Goal: Task Accomplishment & Management: Use online tool/utility

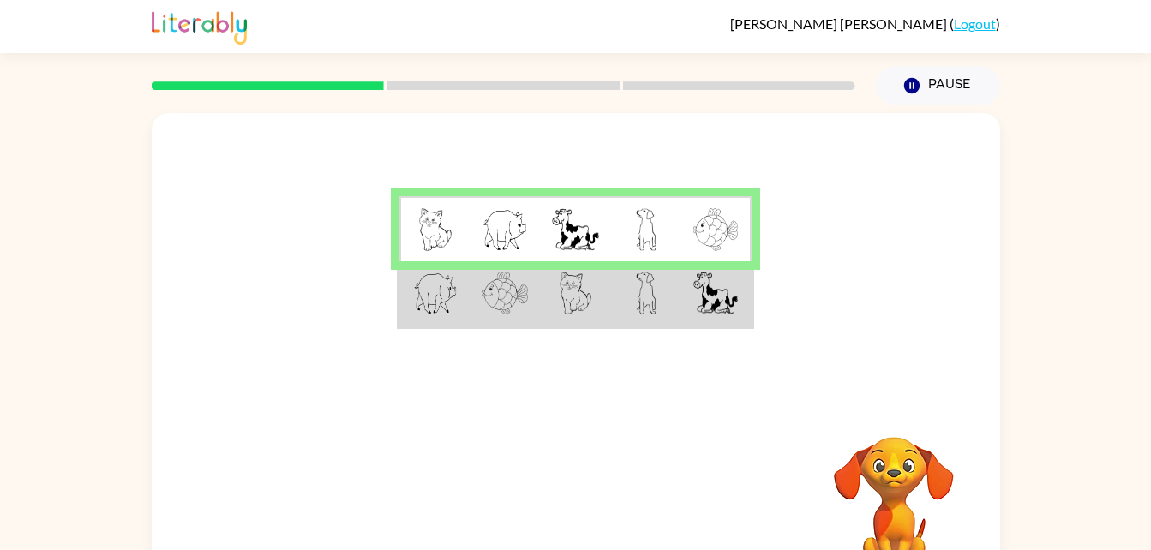
click at [676, 287] on td at bounding box center [646, 294] width 70 height 66
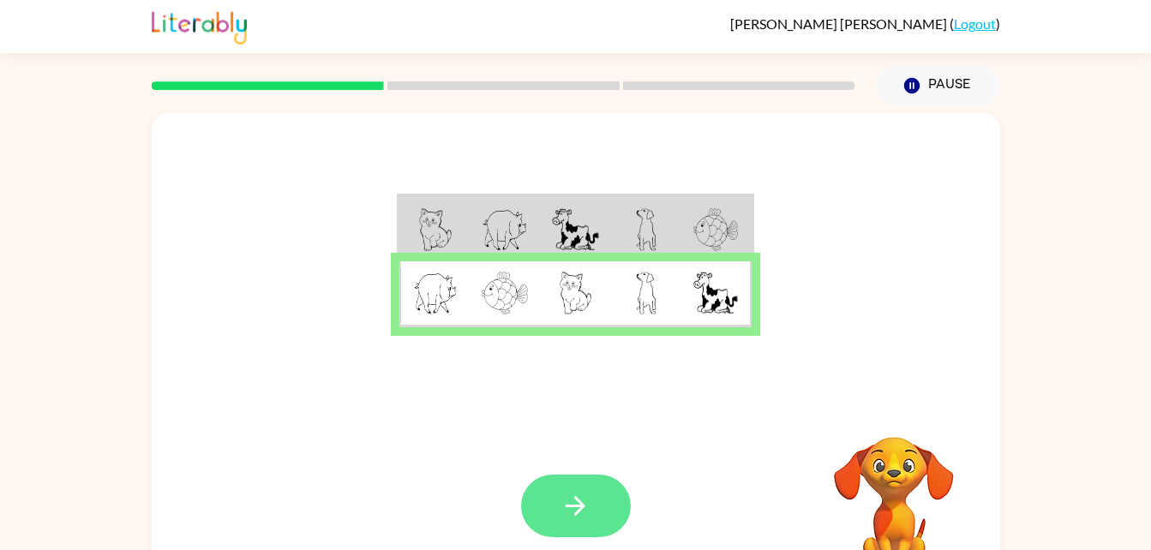
click at [576, 516] on icon "button" at bounding box center [575, 506] width 30 height 30
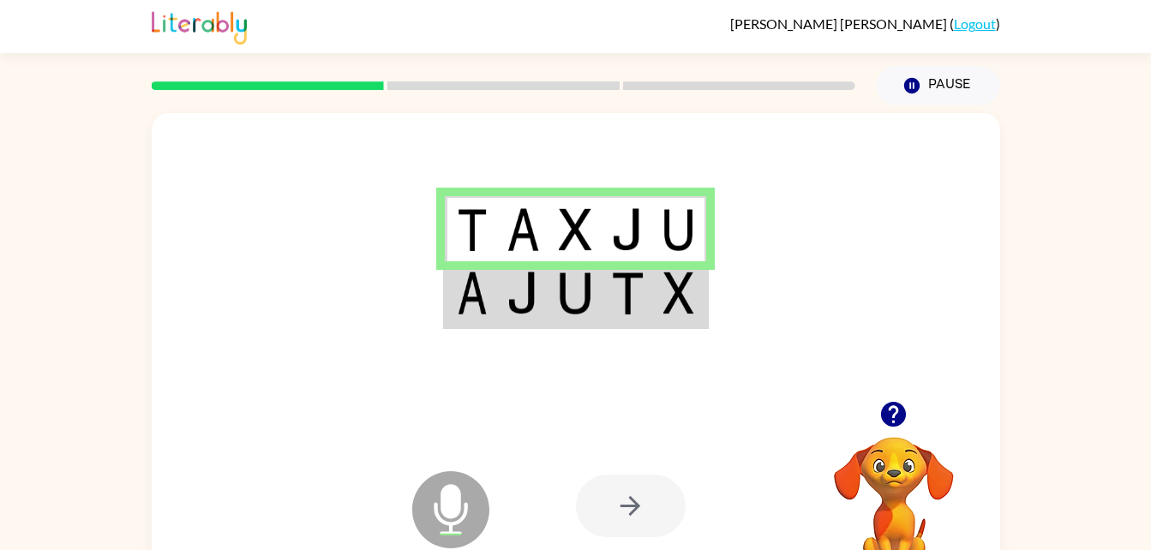
click at [674, 303] on img at bounding box center [678, 293] width 31 height 43
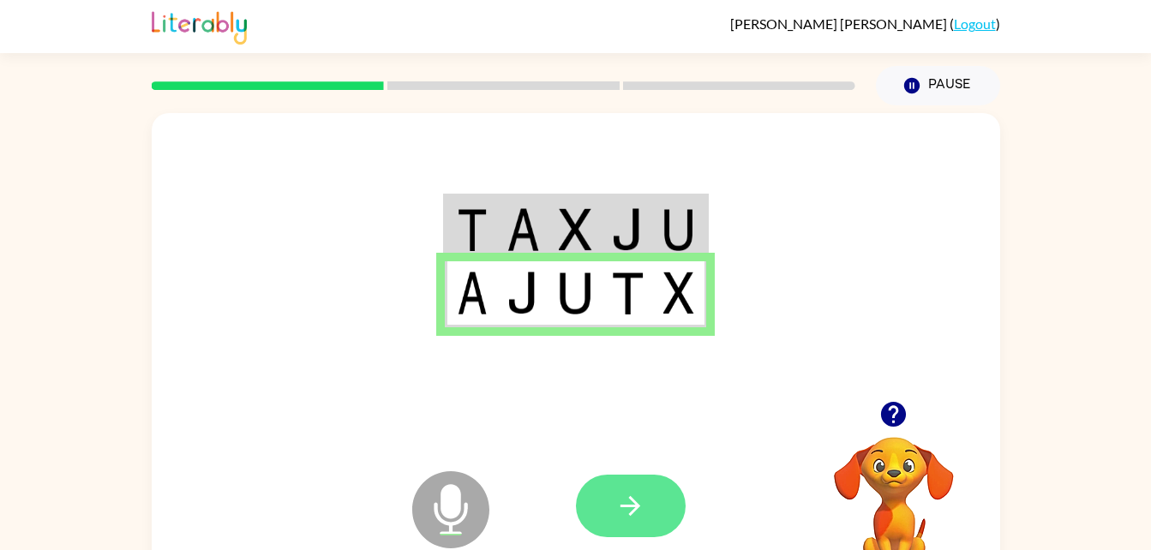
click at [632, 505] on icon "button" at bounding box center [630, 506] width 30 height 30
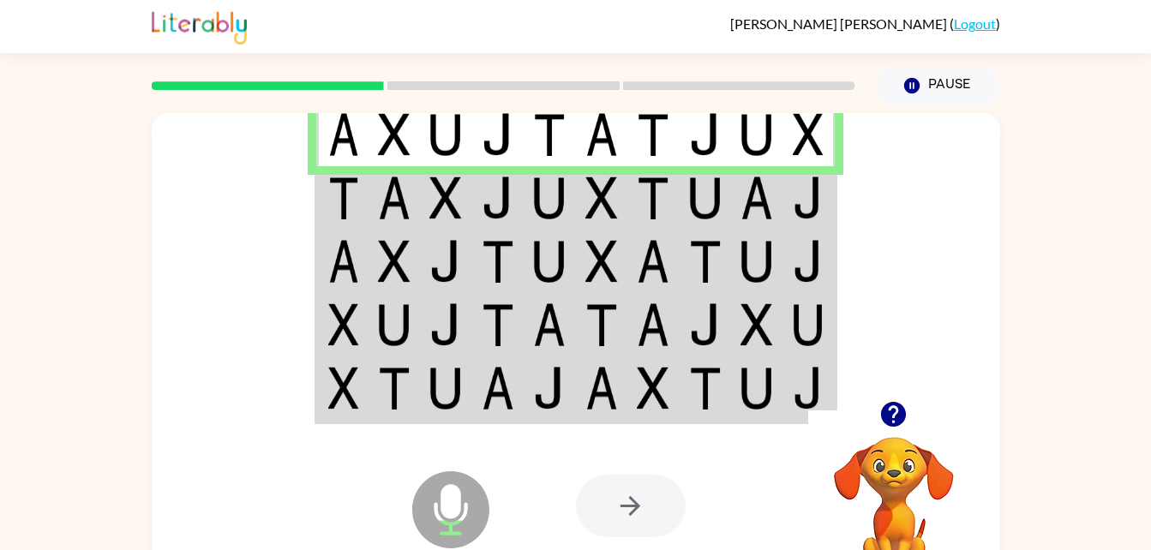
click at [462, 203] on img at bounding box center [445, 198] width 33 height 43
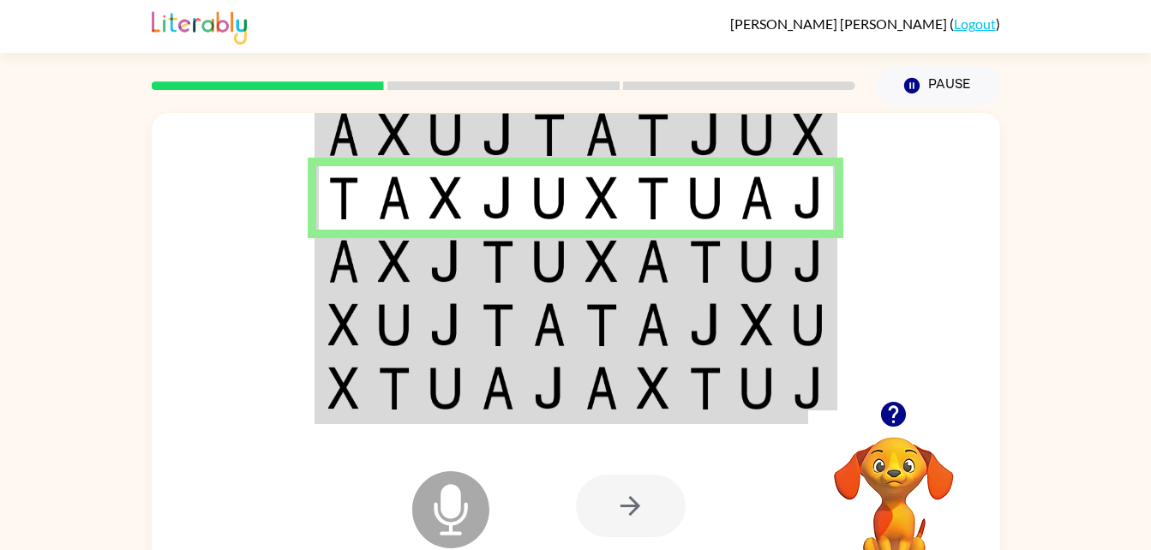
click at [504, 261] on img at bounding box center [498, 261] width 33 height 43
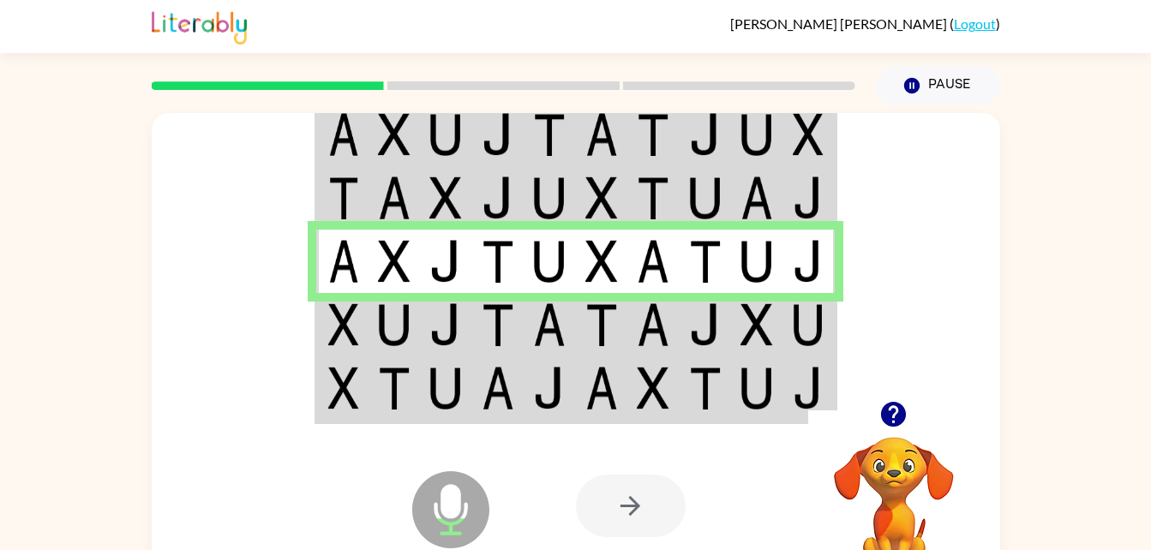
click at [472, 296] on td at bounding box center [498, 324] width 52 height 63
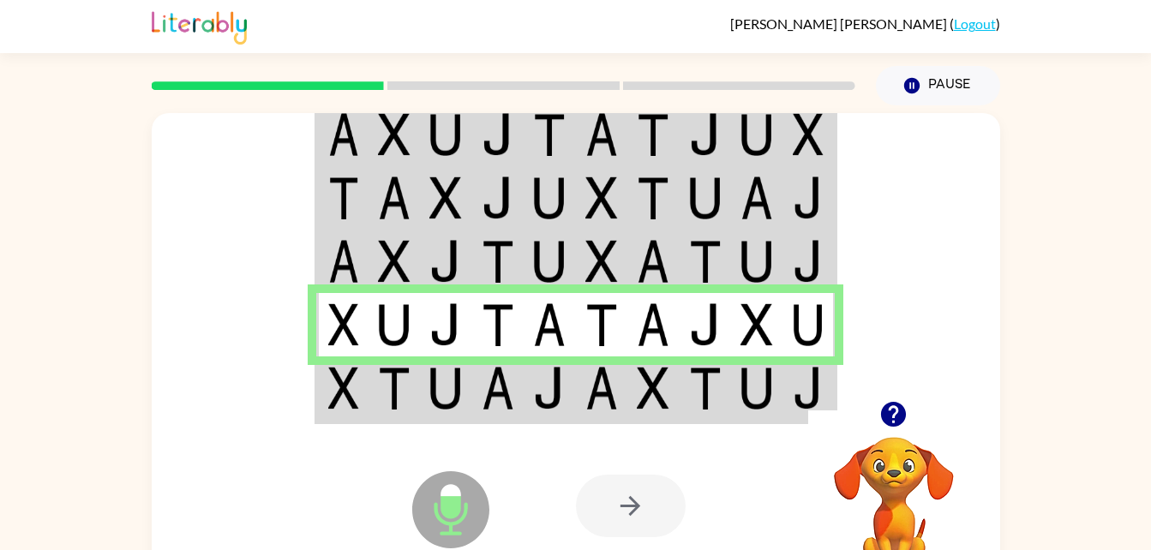
click at [499, 419] on div "Microphone The Microphone is here when it is your turn to talk Your browser mus…" at bounding box center [576, 506] width 848 height 193
click at [482, 393] on img at bounding box center [498, 388] width 33 height 43
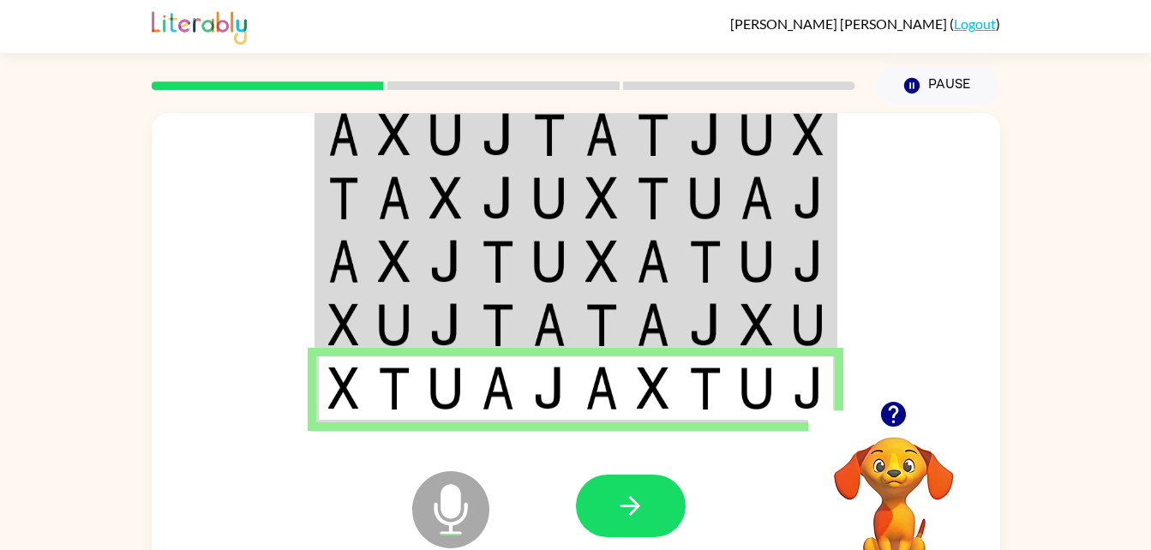
drag, startPoint x: 652, startPoint y: 497, endPoint x: 705, endPoint y: 594, distance: 110.5
click at [705, 549] on html "Charles Morrison ( Logout ) Pause Pause Microphone The Microphone is here when …" at bounding box center [575, 301] width 1151 height 602
click at [625, 512] on icon "button" at bounding box center [630, 506] width 30 height 30
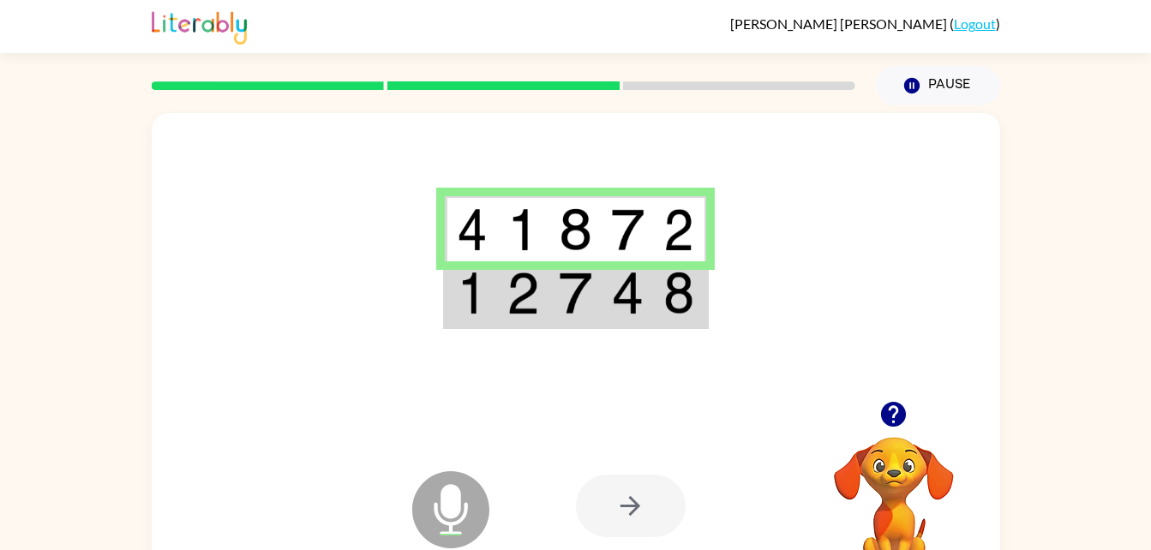
click at [499, 316] on td at bounding box center [523, 294] width 52 height 66
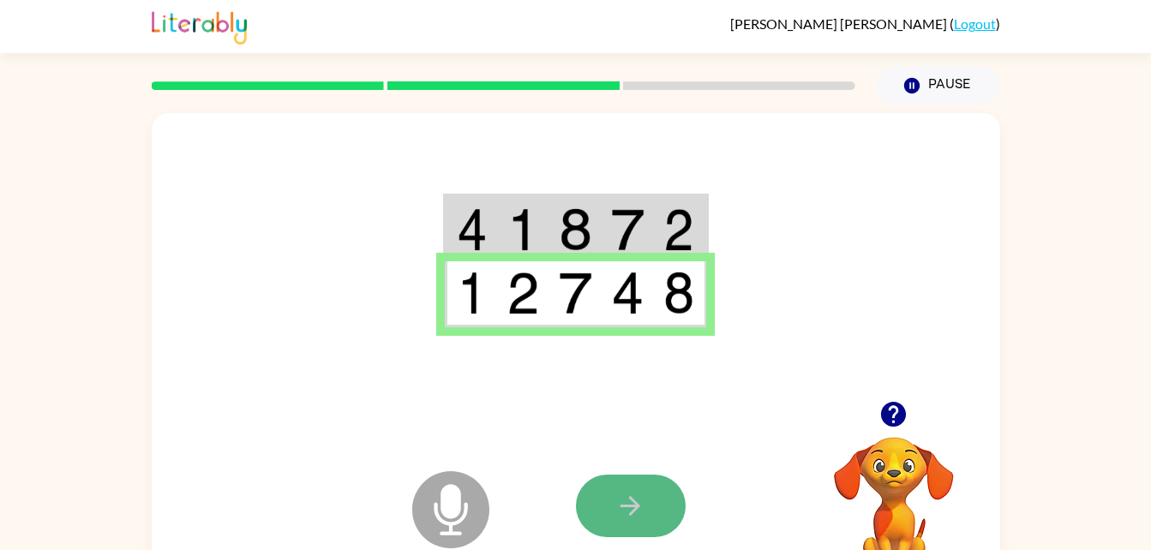
click at [621, 522] on button "button" at bounding box center [631, 506] width 110 height 63
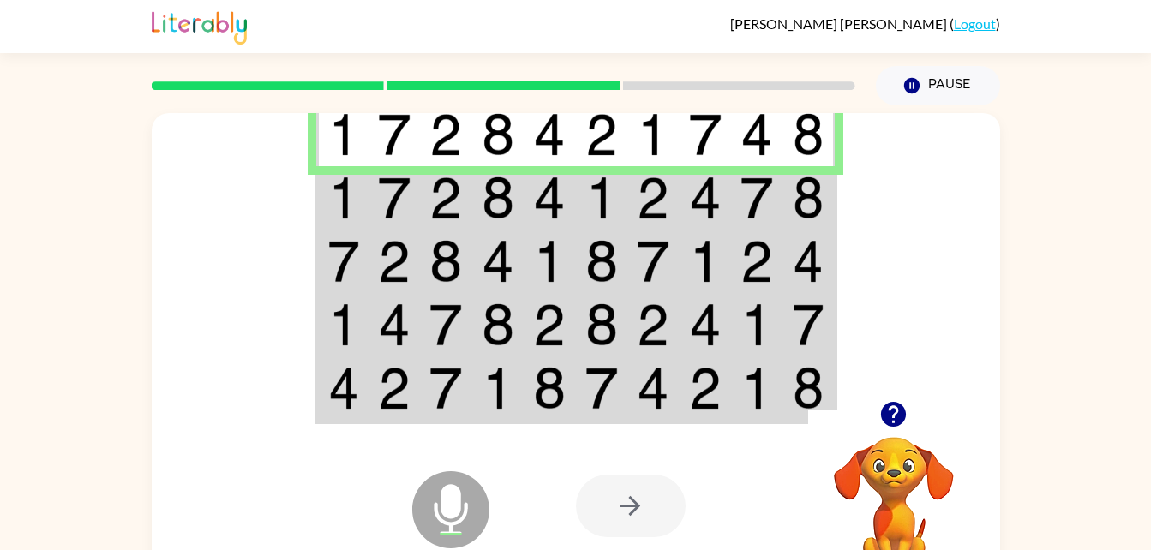
click at [488, 185] on img at bounding box center [498, 198] width 33 height 43
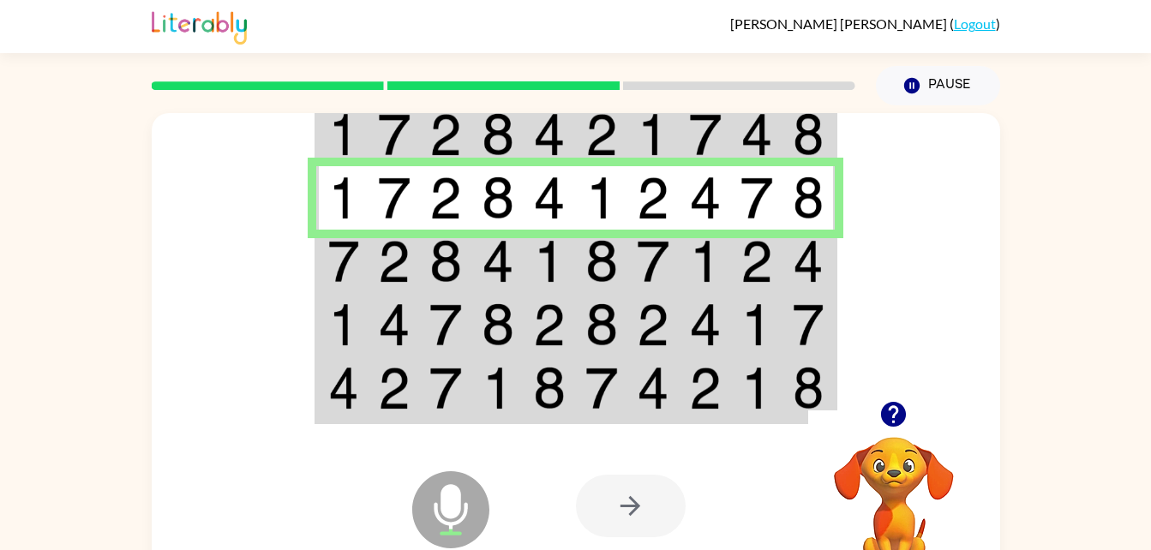
click at [427, 248] on td at bounding box center [446, 261] width 52 height 63
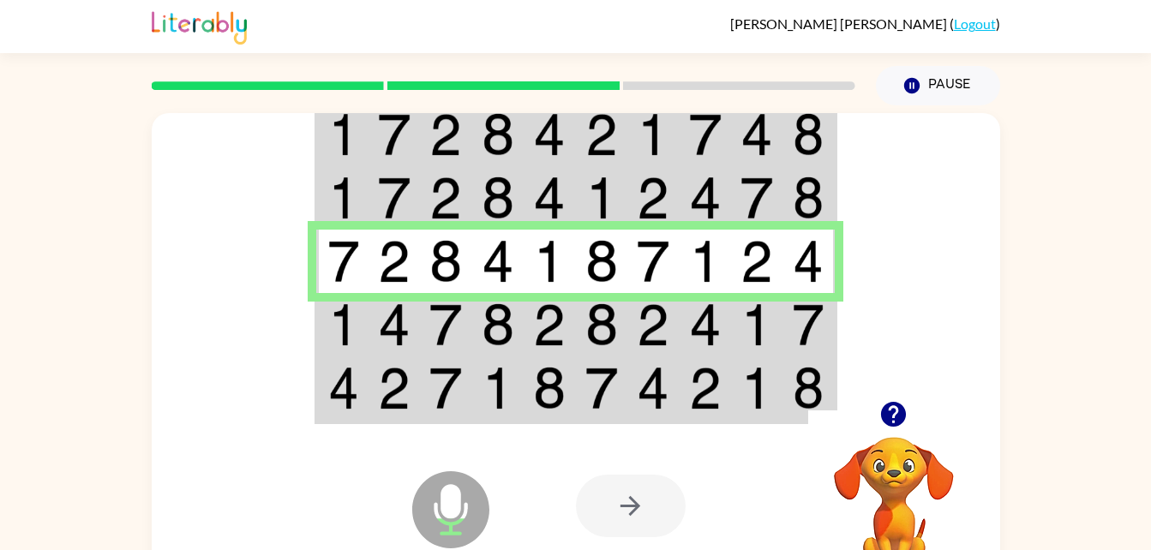
click at [418, 333] on td at bounding box center [395, 324] width 52 height 63
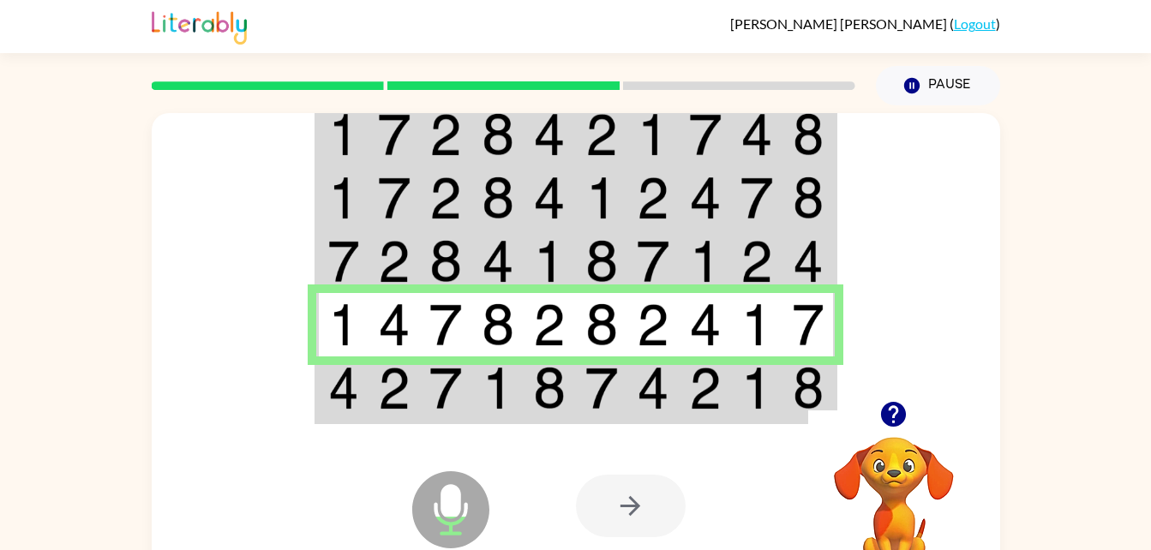
click at [448, 406] on img at bounding box center [445, 388] width 33 height 43
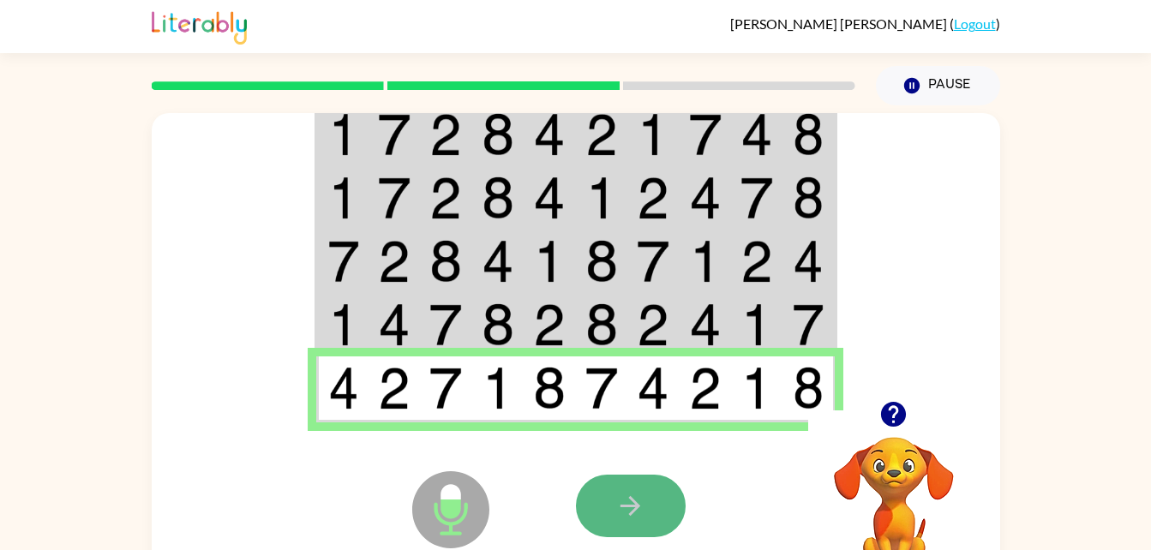
click at [644, 500] on icon "button" at bounding box center [630, 506] width 30 height 30
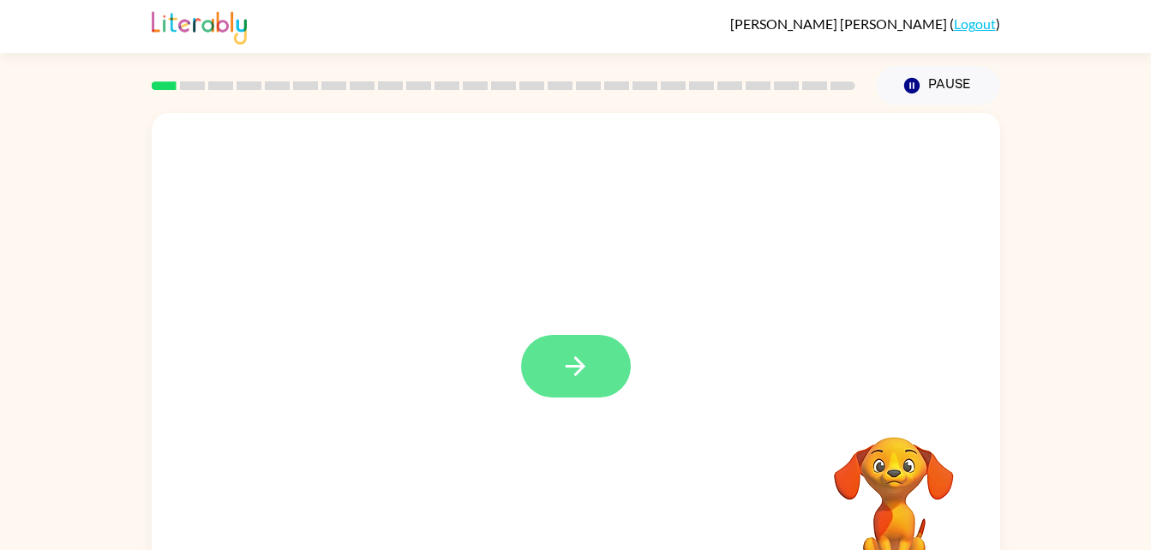
click at [587, 368] on icon "button" at bounding box center [575, 366] width 30 height 30
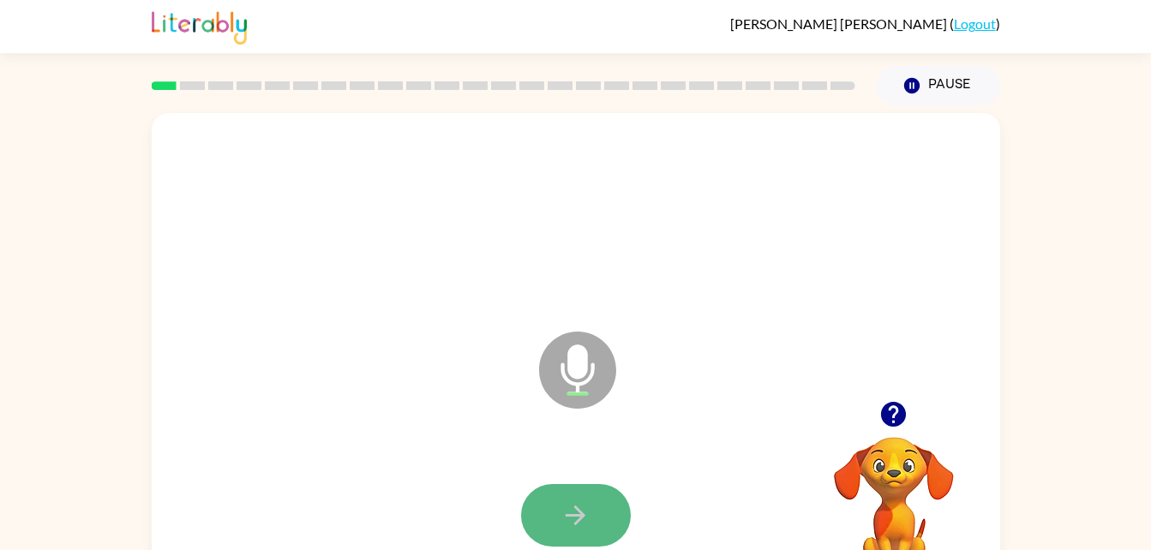
click at [577, 503] on icon "button" at bounding box center [575, 515] width 30 height 30
click at [583, 508] on icon "button" at bounding box center [575, 515] width 30 height 30
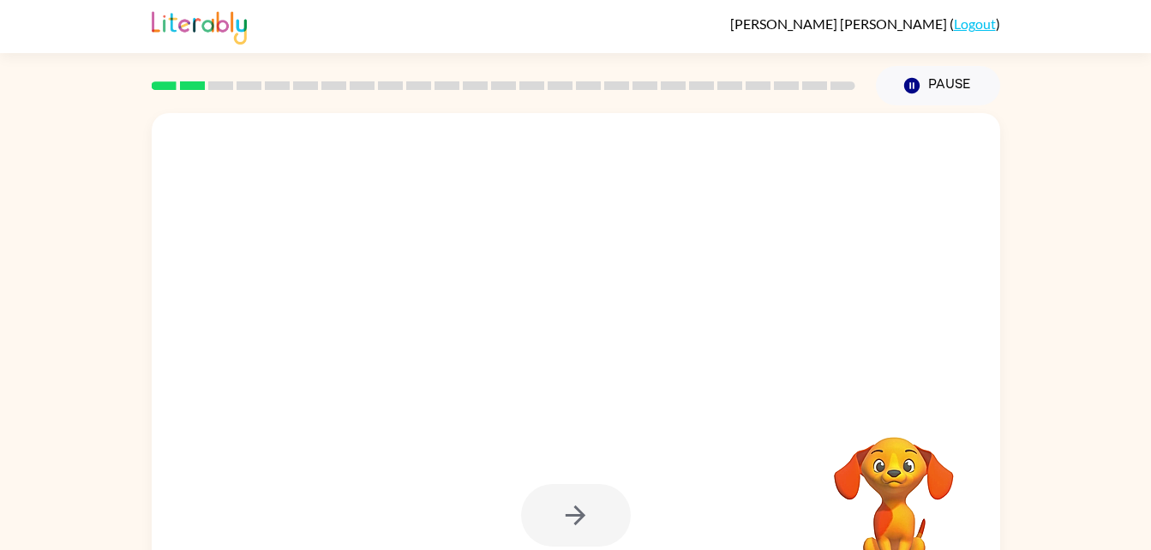
click at [583, 508] on div at bounding box center [576, 515] width 110 height 63
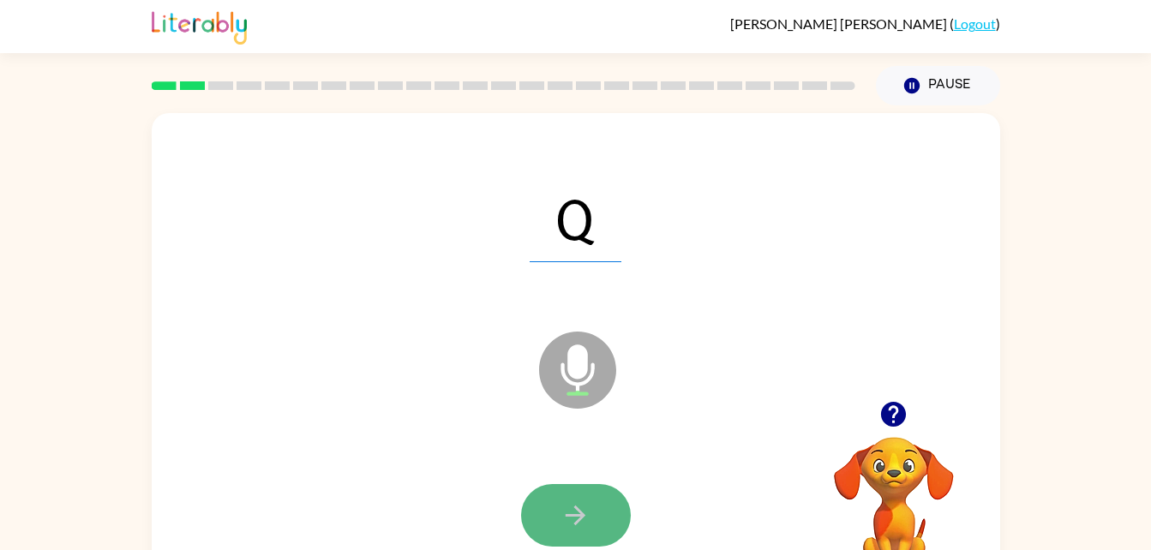
click at [588, 516] on icon "button" at bounding box center [575, 515] width 30 height 30
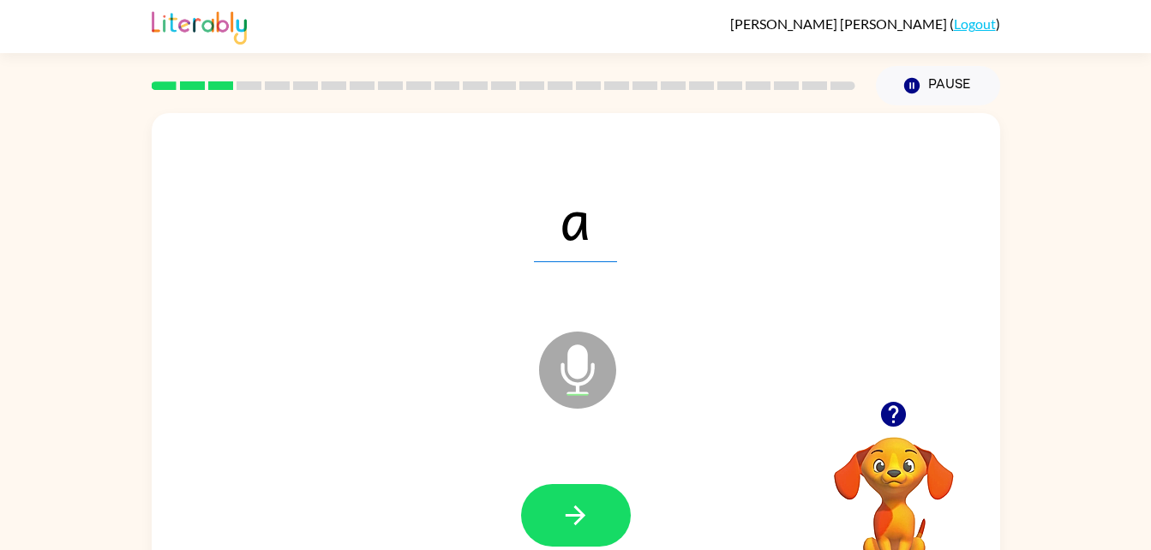
click at [715, 274] on div "a" at bounding box center [576, 217] width 814 height 141
click at [605, 523] on button "button" at bounding box center [576, 515] width 110 height 63
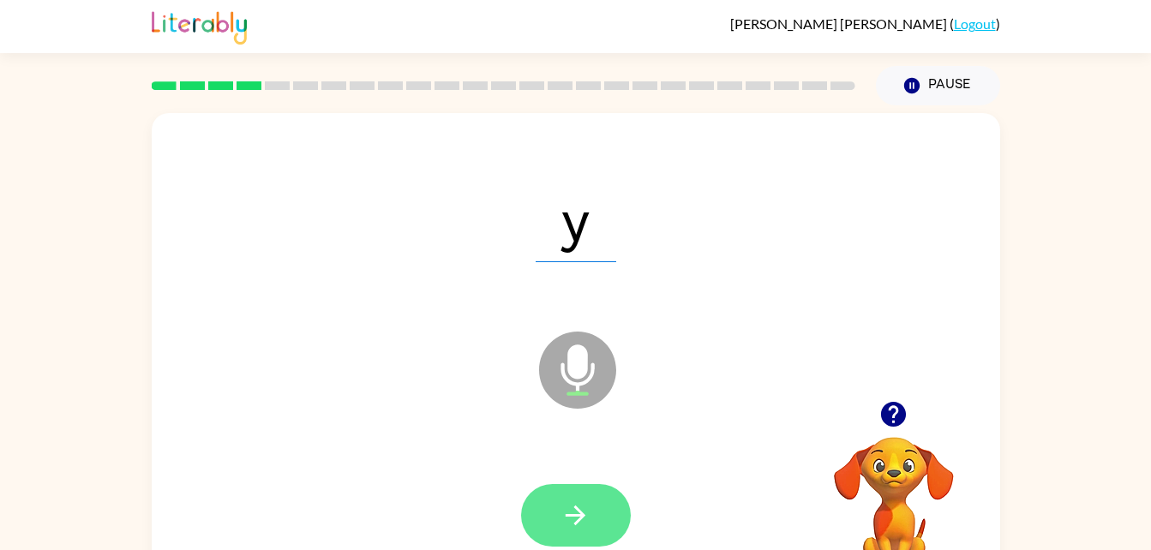
click at [589, 513] on icon "button" at bounding box center [575, 515] width 30 height 30
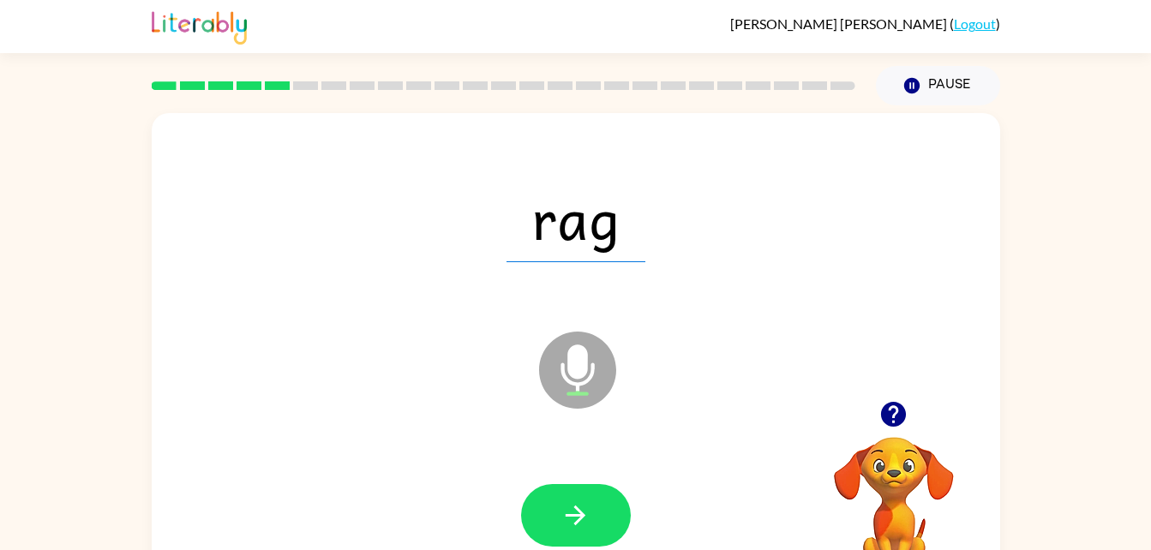
drag, startPoint x: 589, startPoint y: 513, endPoint x: 409, endPoint y: 439, distance: 194.8
click at [409, 439] on div "rag Microphone The Microphone is here when it is your turn to talk" at bounding box center [576, 357] width 848 height 489
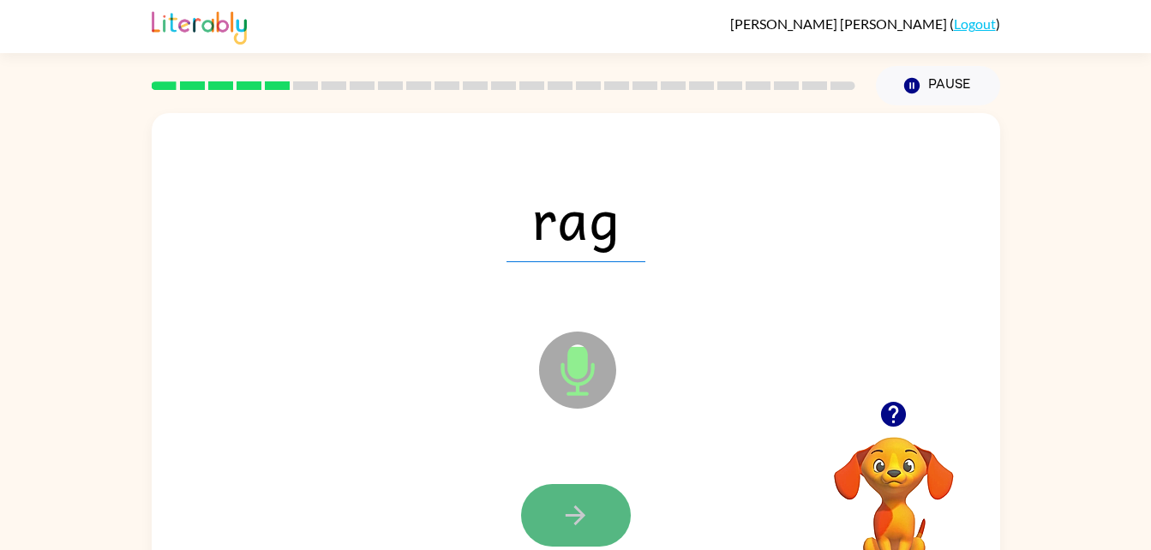
click at [572, 493] on button "button" at bounding box center [576, 515] width 110 height 63
click at [566, 529] on icon "button" at bounding box center [575, 515] width 30 height 30
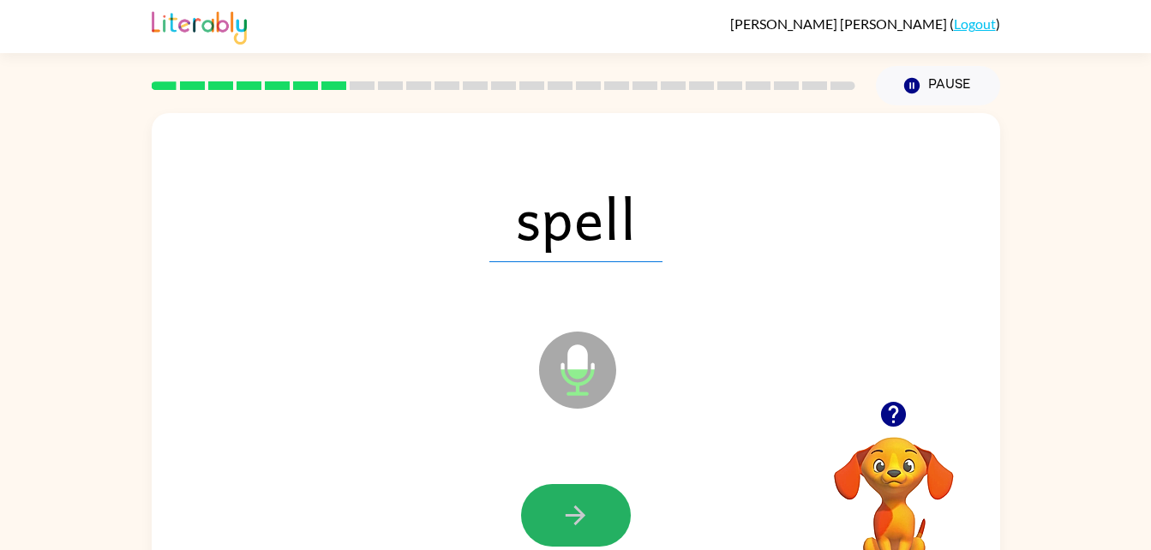
click at [566, 529] on icon "button" at bounding box center [575, 515] width 30 height 30
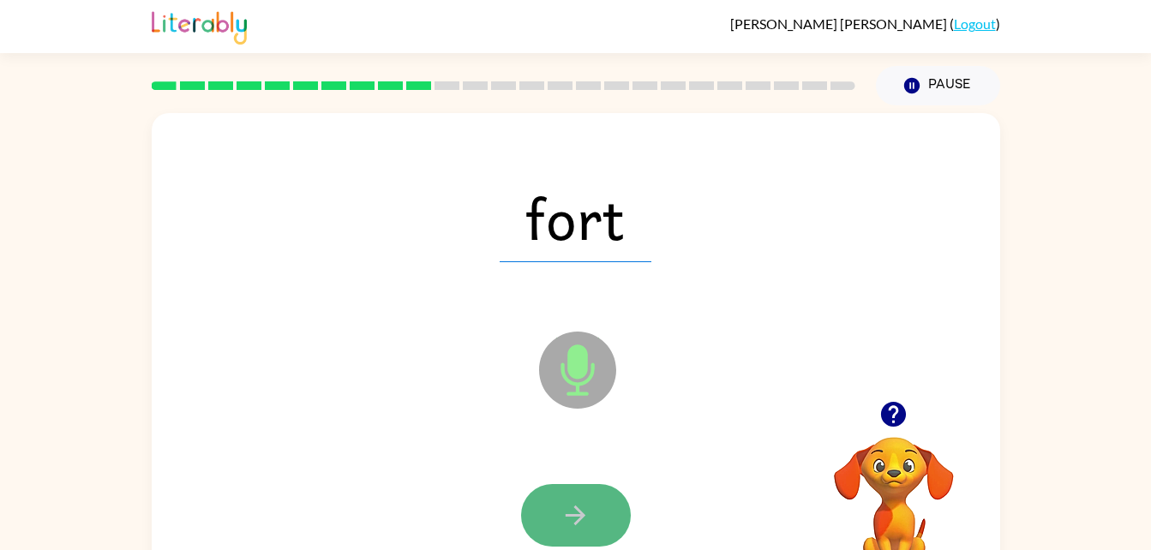
click at [566, 526] on icon "button" at bounding box center [575, 515] width 30 height 30
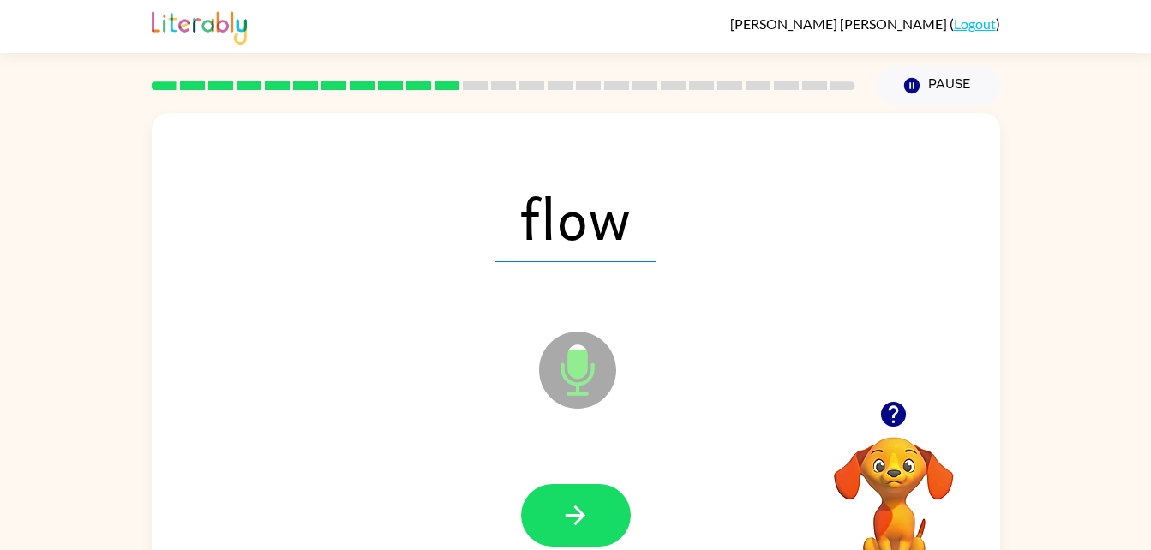
click at [566, 526] on icon "button" at bounding box center [575, 515] width 30 height 30
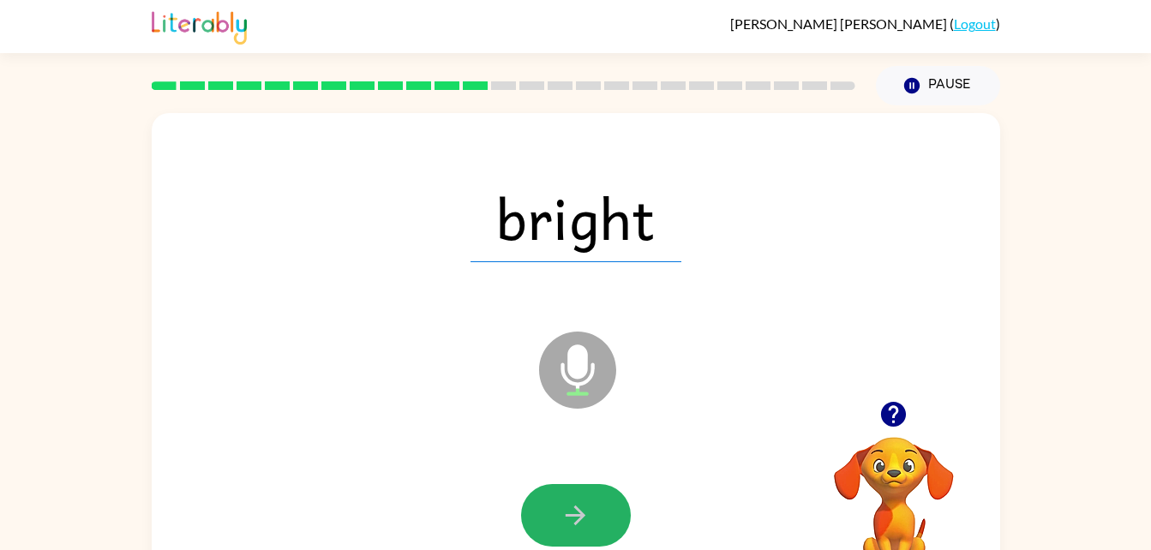
click at [566, 526] on icon "button" at bounding box center [575, 515] width 30 height 30
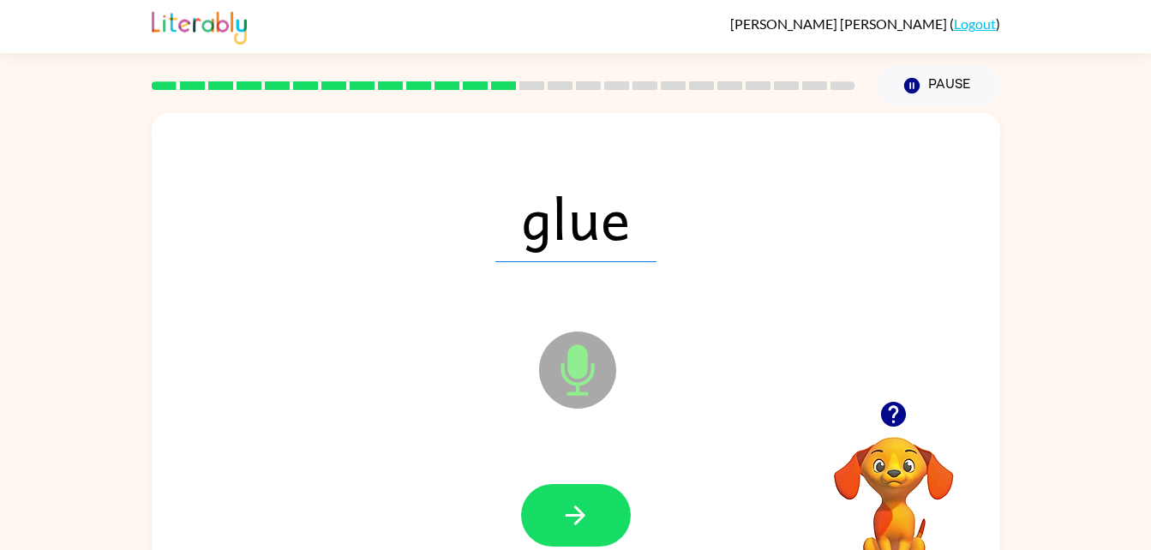
click at [566, 526] on icon "button" at bounding box center [575, 515] width 30 height 30
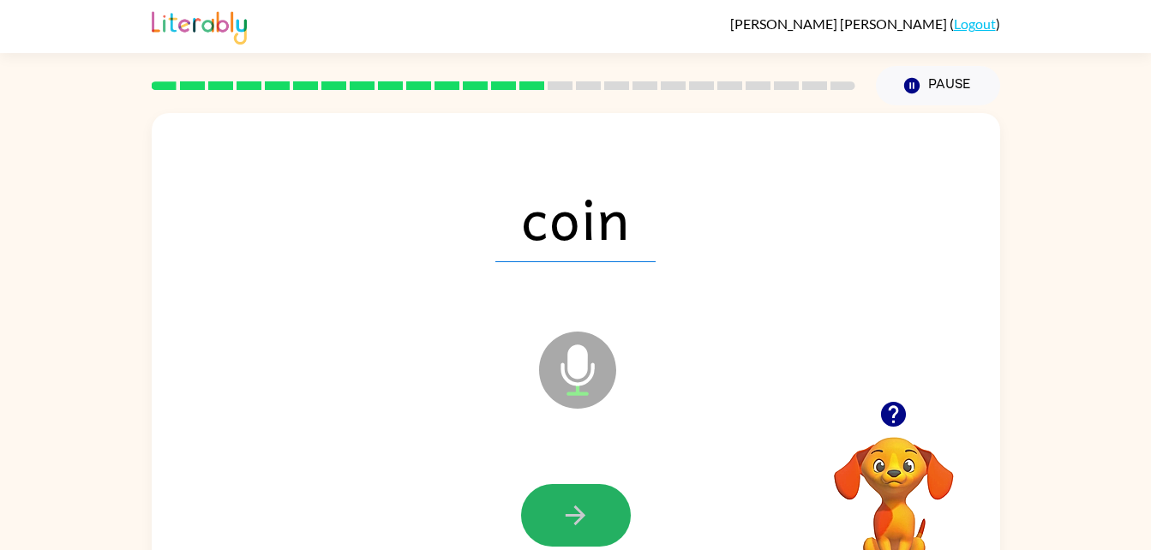
click at [566, 526] on icon "button" at bounding box center [575, 515] width 30 height 30
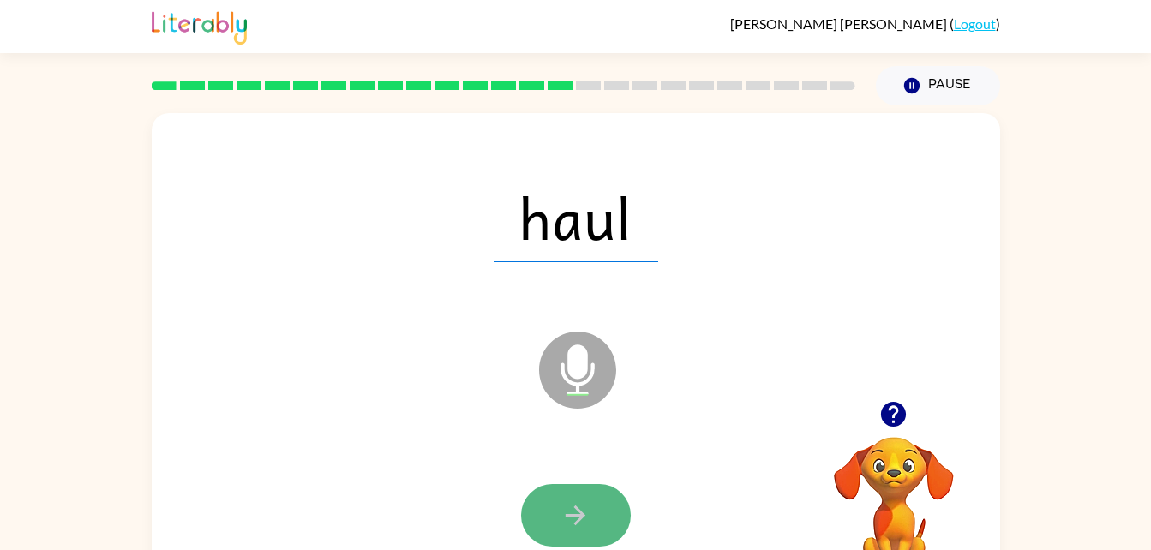
click at [567, 530] on icon "button" at bounding box center [575, 515] width 30 height 30
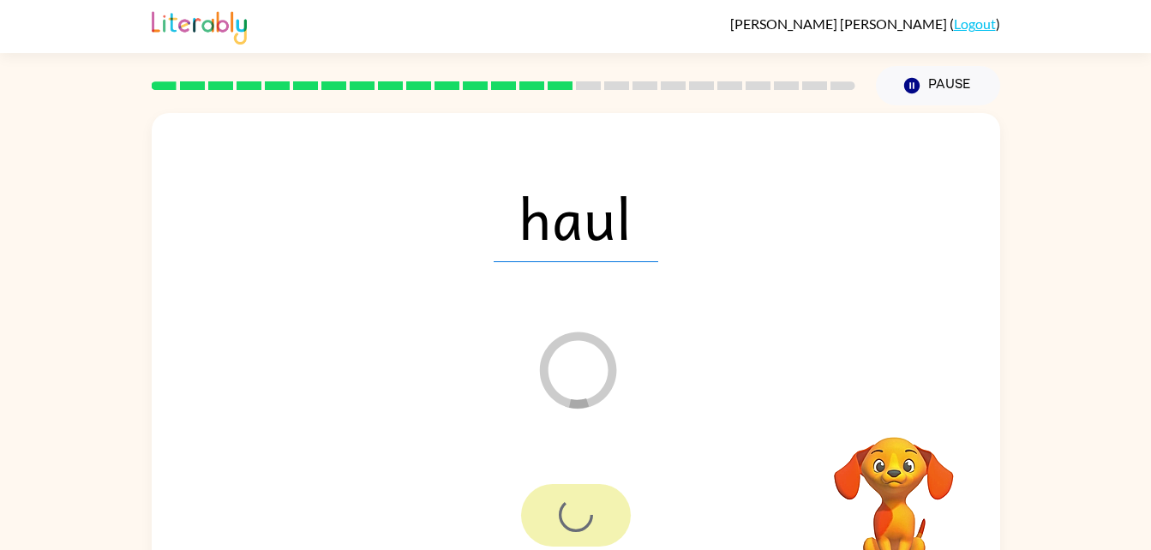
click at [567, 530] on div at bounding box center [576, 515] width 110 height 63
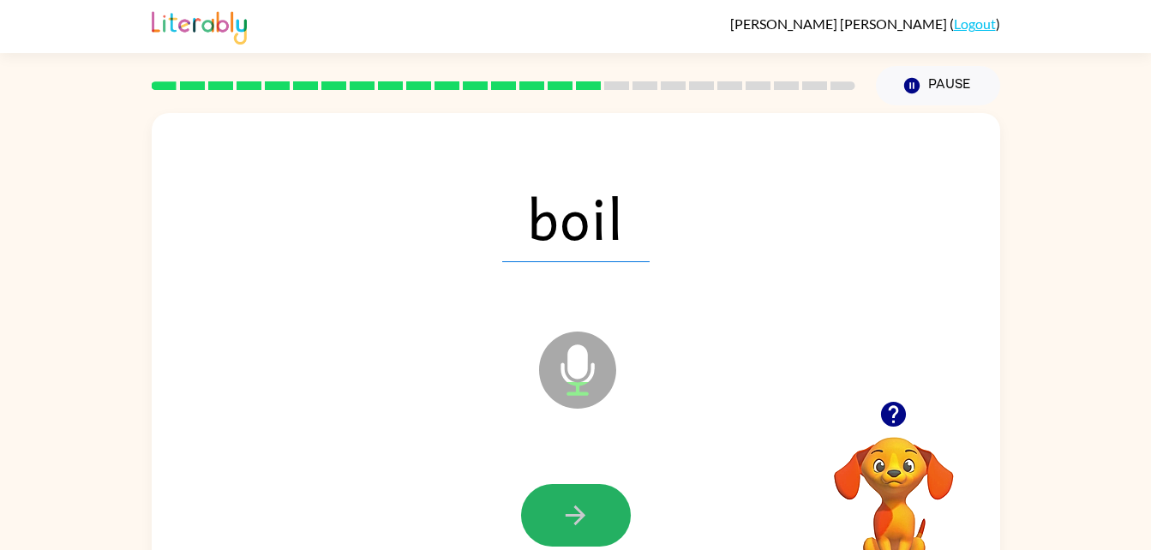
click at [567, 530] on icon "button" at bounding box center [575, 515] width 30 height 30
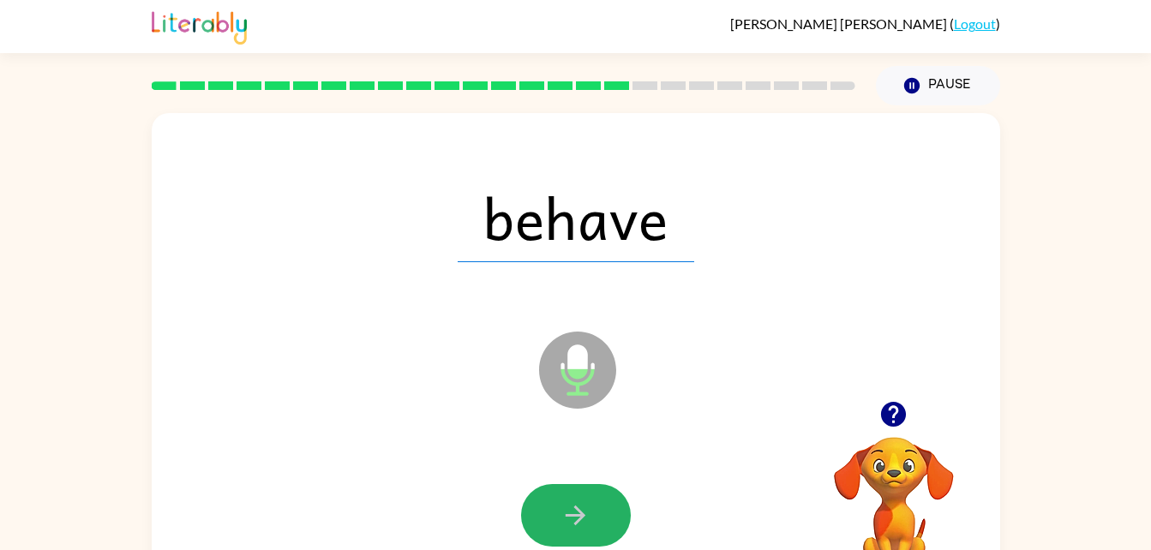
click at [567, 530] on icon "button" at bounding box center [575, 515] width 30 height 30
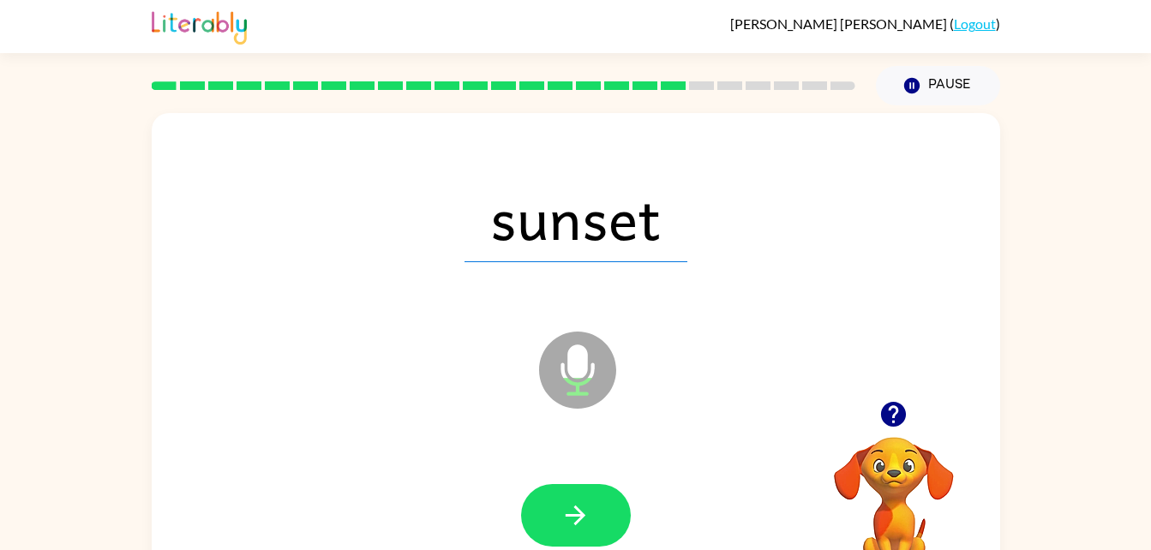
click at [512, 451] on div at bounding box center [576, 516] width 814 height 141
click at [581, 510] on icon "button" at bounding box center [575, 515] width 30 height 30
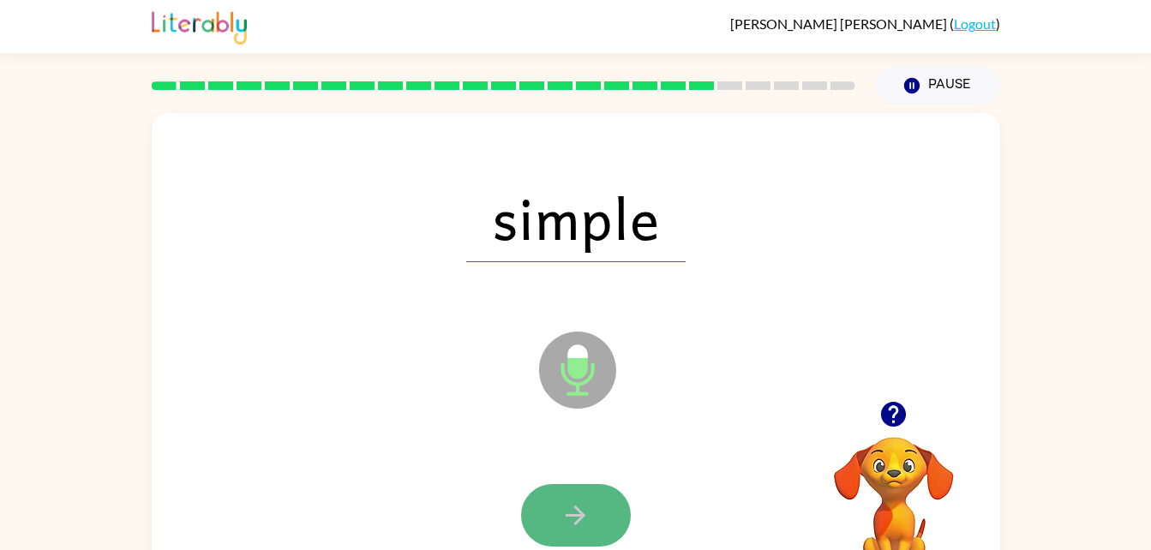
click at [580, 510] on icon "button" at bounding box center [575, 515] width 30 height 30
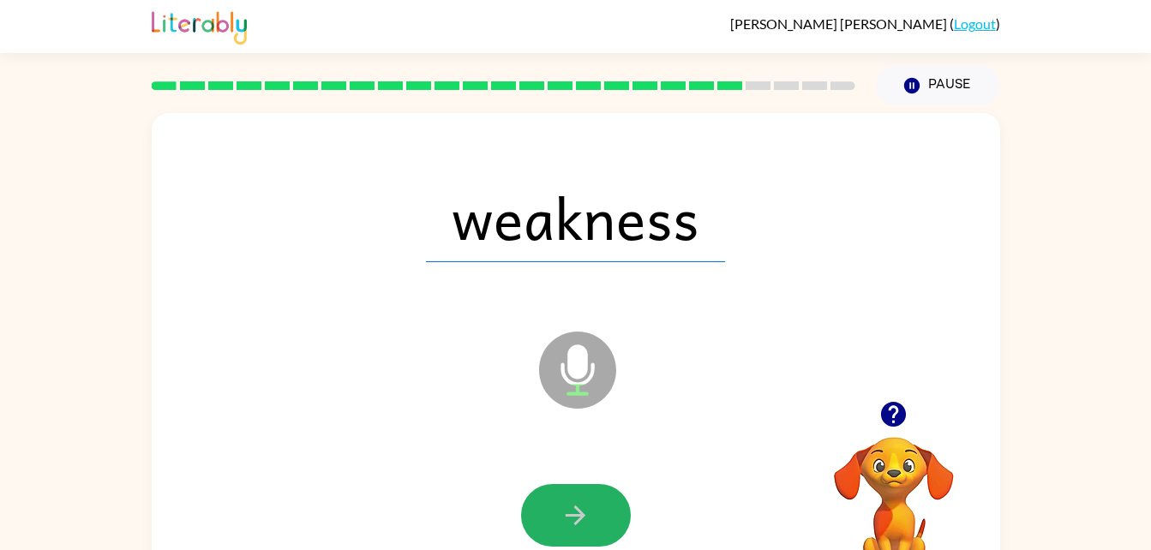
click at [580, 510] on icon "button" at bounding box center [575, 515] width 30 height 30
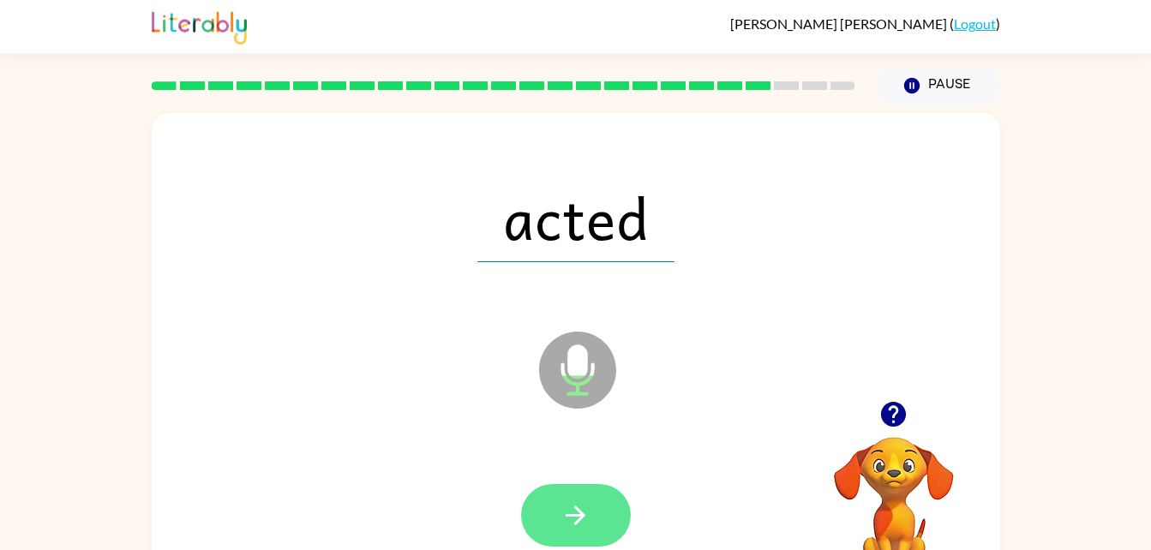
click at [580, 512] on icon "button" at bounding box center [576, 516] width 20 height 20
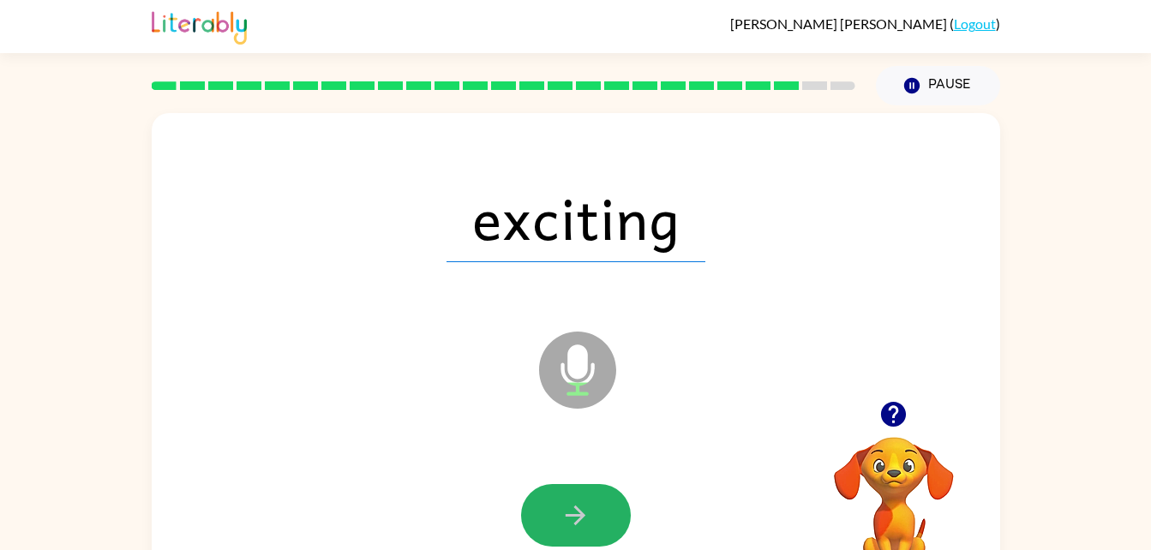
click at [580, 512] on icon "button" at bounding box center [576, 516] width 20 height 20
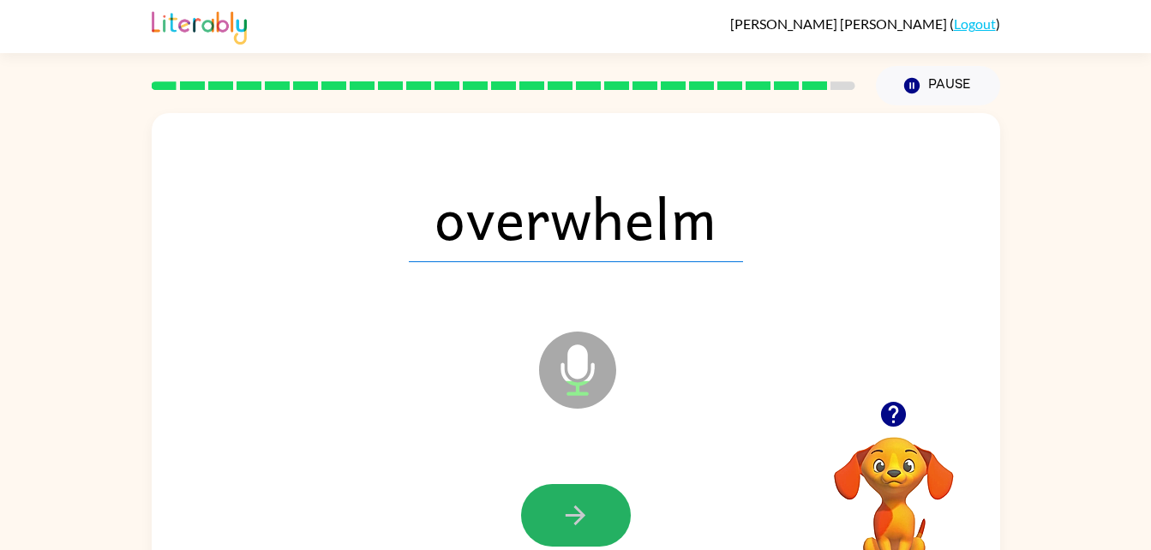
click at [580, 511] on icon "button" at bounding box center [576, 516] width 20 height 20
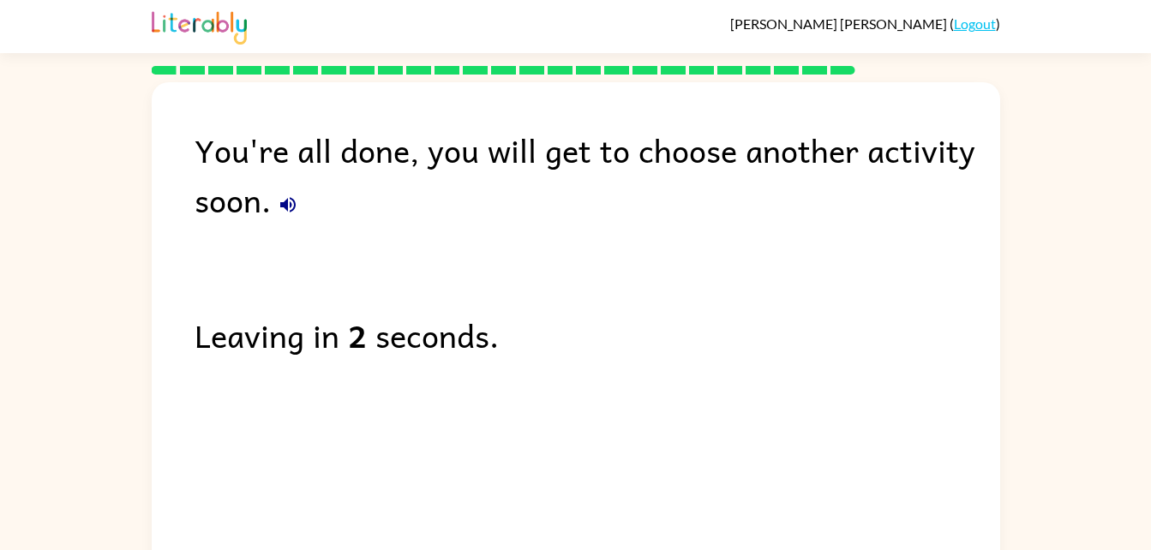
click at [490, 384] on div "You're all done, you will get to choose another activity soon. Leaving in 2 sec…" at bounding box center [576, 322] width 848 height 481
click at [281, 203] on icon "button" at bounding box center [287, 204] width 15 height 15
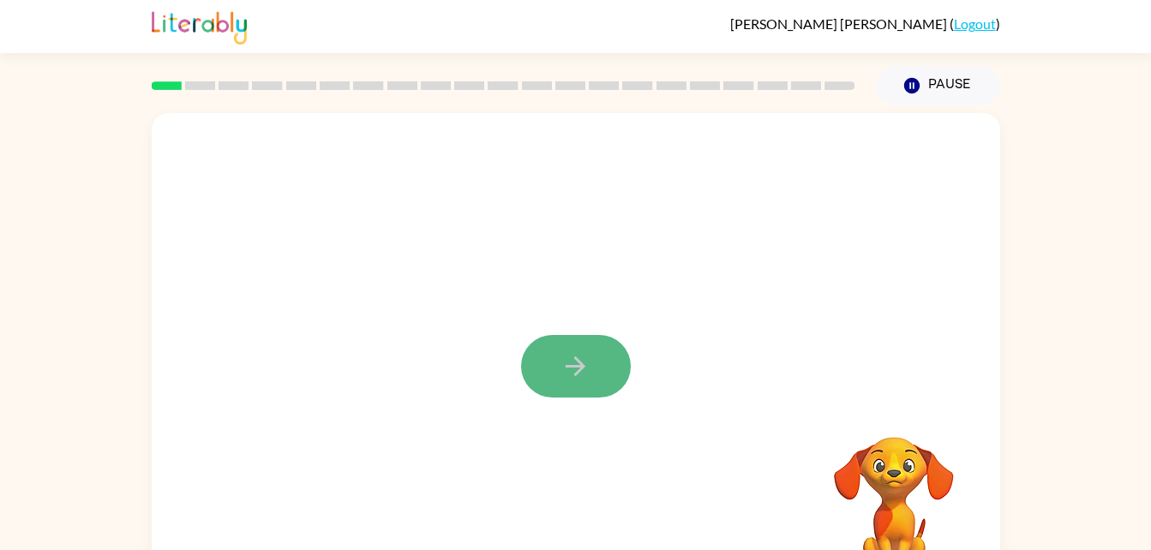
click at [569, 344] on button "button" at bounding box center [576, 366] width 110 height 63
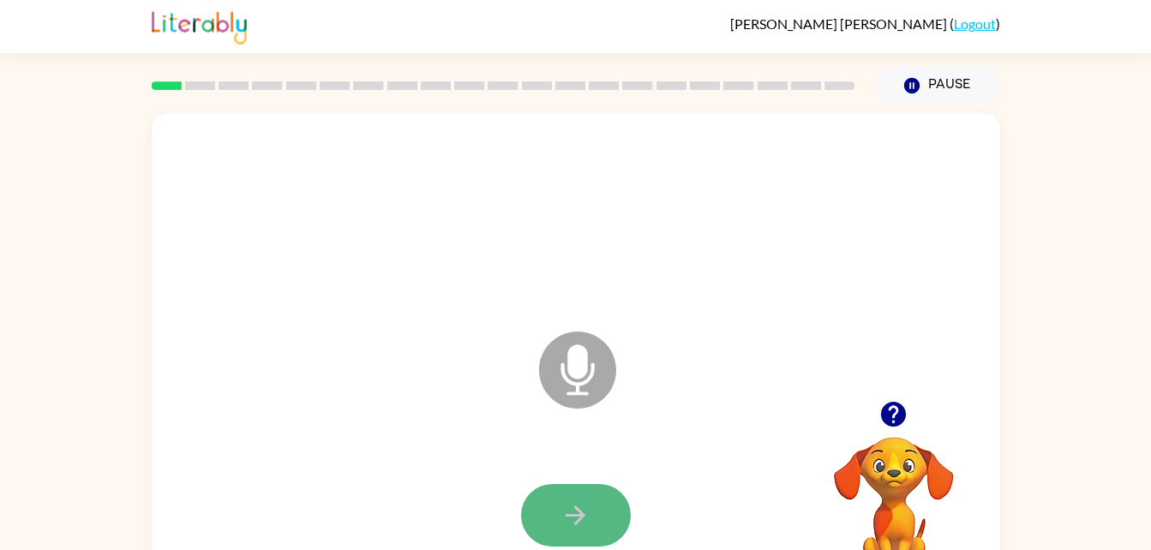
click at [579, 494] on button "button" at bounding box center [576, 515] width 110 height 63
click at [585, 519] on icon "button" at bounding box center [575, 515] width 30 height 30
click at [596, 518] on button "button" at bounding box center [576, 515] width 110 height 63
drag, startPoint x: 596, startPoint y: 518, endPoint x: 535, endPoint y: 518, distance: 60.8
click at [535, 518] on button "button" at bounding box center [576, 515] width 110 height 63
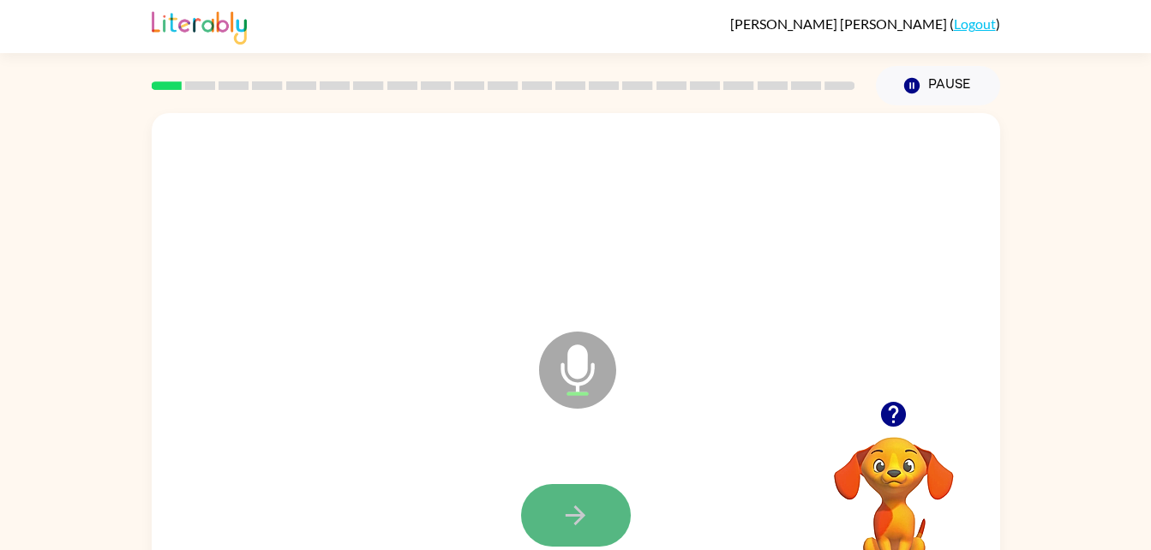
click at [572, 510] on icon "button" at bounding box center [575, 515] width 30 height 30
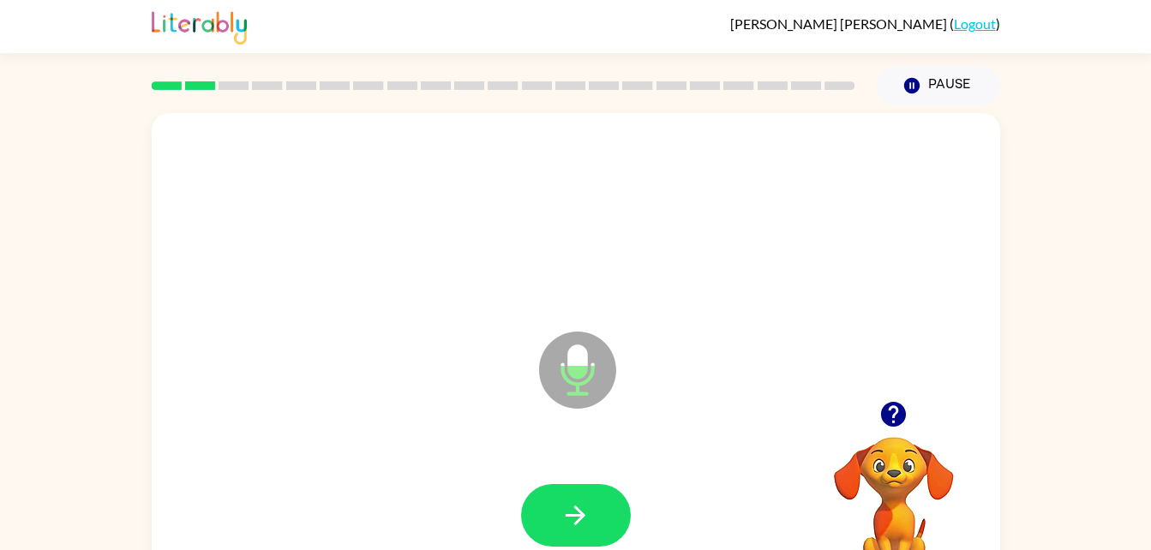
click at [572, 510] on icon "button" at bounding box center [575, 515] width 30 height 30
drag, startPoint x: 572, startPoint y: 510, endPoint x: 404, endPoint y: 498, distance: 169.3
click at [404, 498] on div at bounding box center [576, 516] width 814 height 141
click at [896, 411] on icon "button" at bounding box center [893, 414] width 25 height 25
drag, startPoint x: 896, startPoint y: 411, endPoint x: 810, endPoint y: 369, distance: 95.8
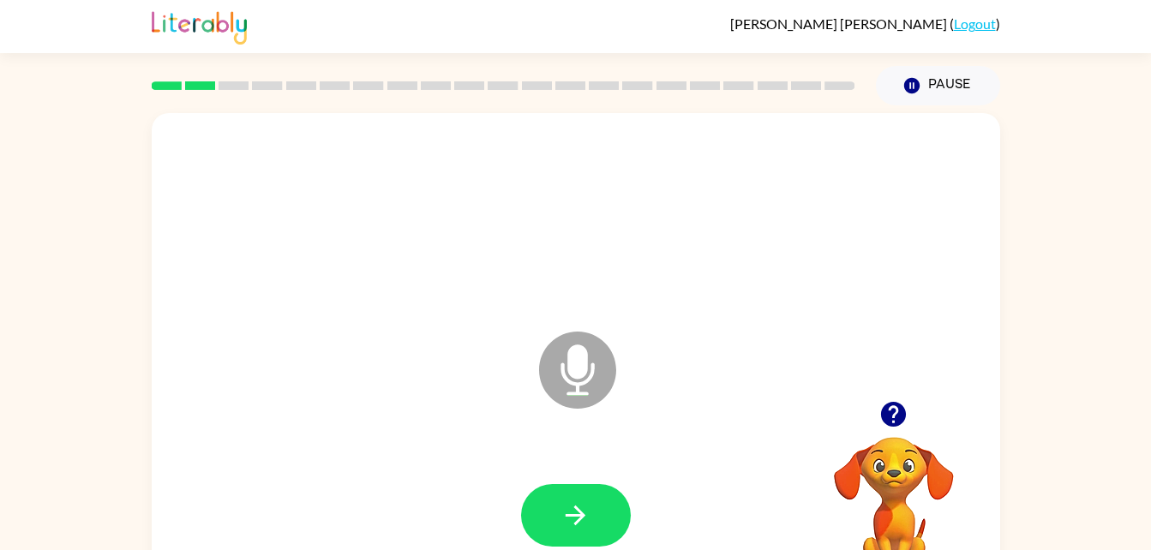
click at [810, 369] on div "Microphone The Microphone is here when it is your turn to talk" at bounding box center [576, 357] width 848 height 489
click at [890, 405] on icon "button" at bounding box center [893, 414] width 25 height 25
click at [592, 508] on button "button" at bounding box center [576, 515] width 110 height 63
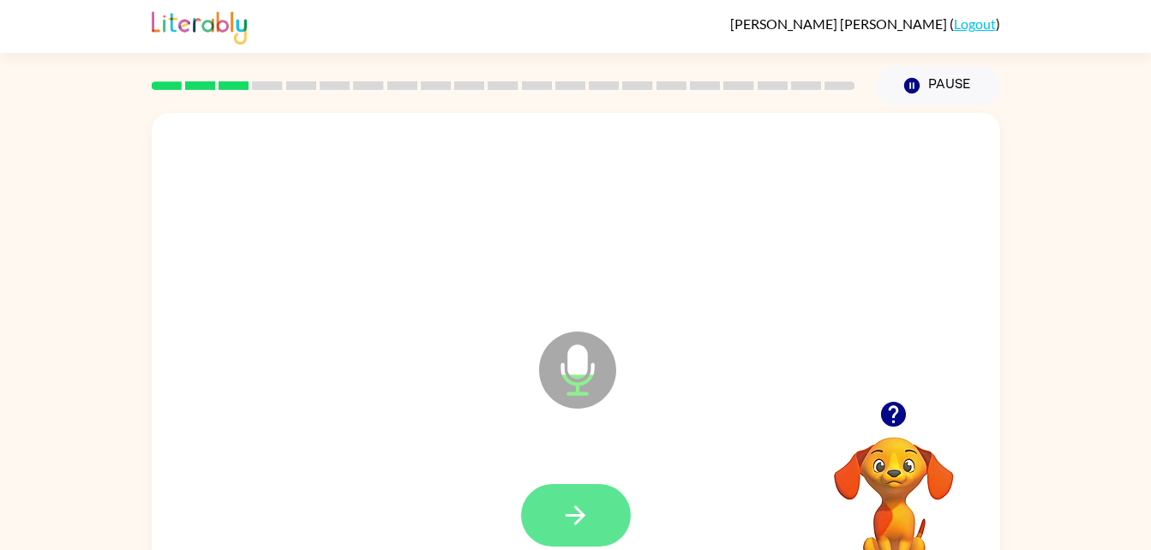
click at [584, 518] on icon "button" at bounding box center [575, 515] width 30 height 30
click at [593, 510] on button "button" at bounding box center [576, 515] width 110 height 63
click at [586, 496] on button "button" at bounding box center [576, 515] width 110 height 63
click at [584, 524] on icon "button" at bounding box center [575, 515] width 30 height 30
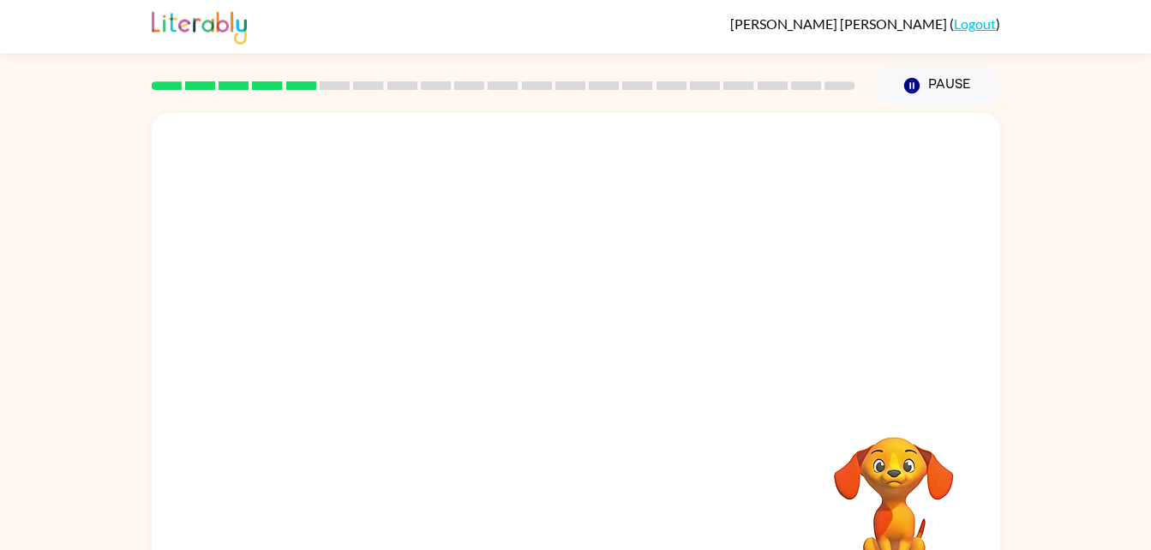
click at [812, 374] on div at bounding box center [576, 257] width 848 height 288
click at [795, 351] on div at bounding box center [576, 257] width 848 height 288
click at [839, 522] on video "Your browser must support playing .mp4 files to use Literably. Please try using…" at bounding box center [893, 495] width 171 height 171
click at [742, 477] on div at bounding box center [576, 516] width 814 height 141
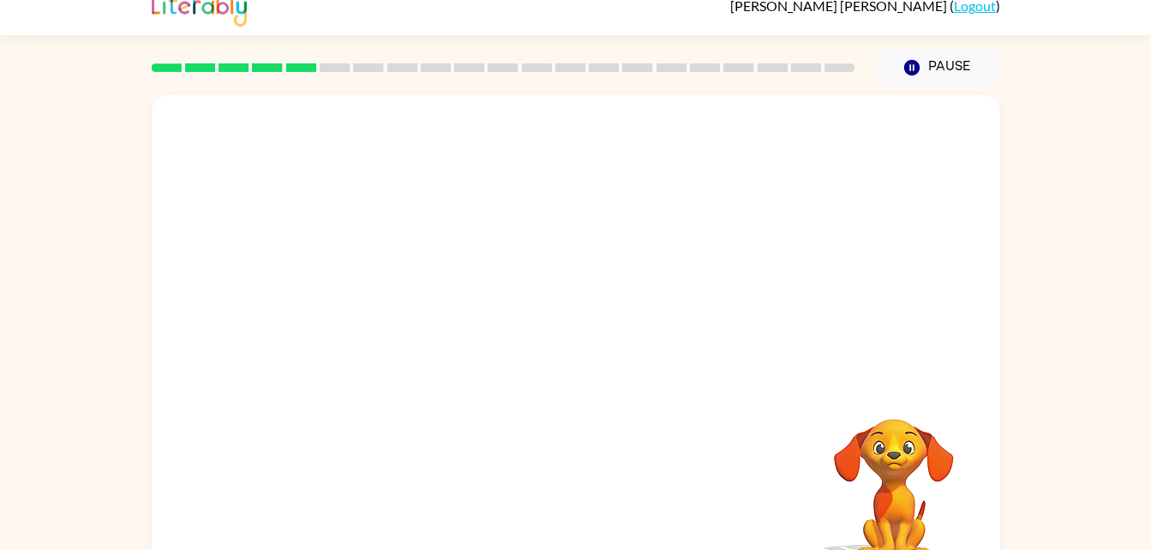
scroll to position [21, 0]
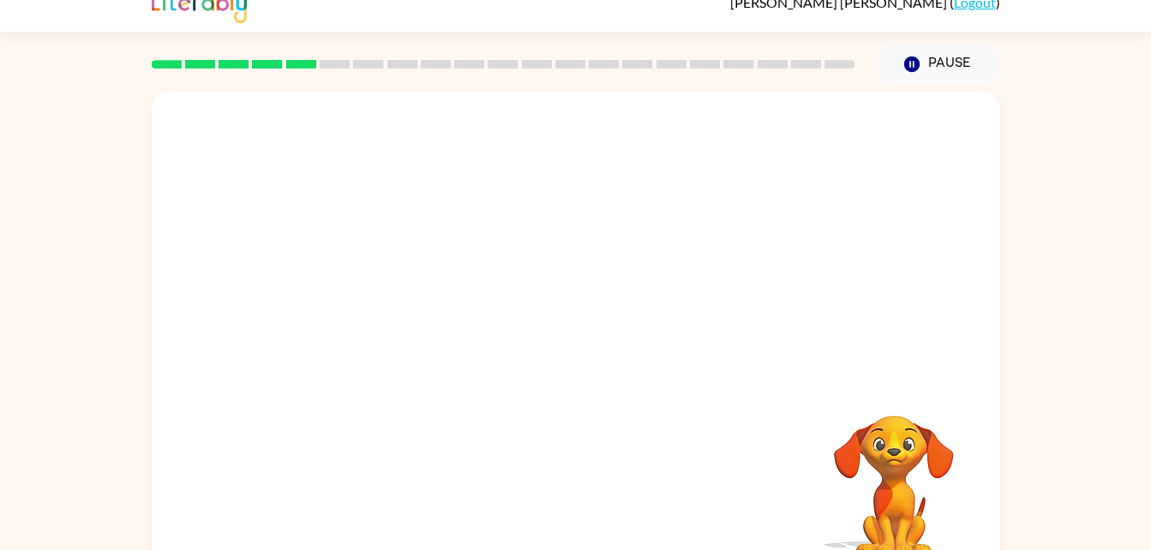
click at [890, 443] on video "Your browser must support playing .mp4 files to use Literably. Please try using…" at bounding box center [893, 474] width 171 height 171
click at [950, 61] on button "Pause Pause" at bounding box center [938, 64] width 124 height 39
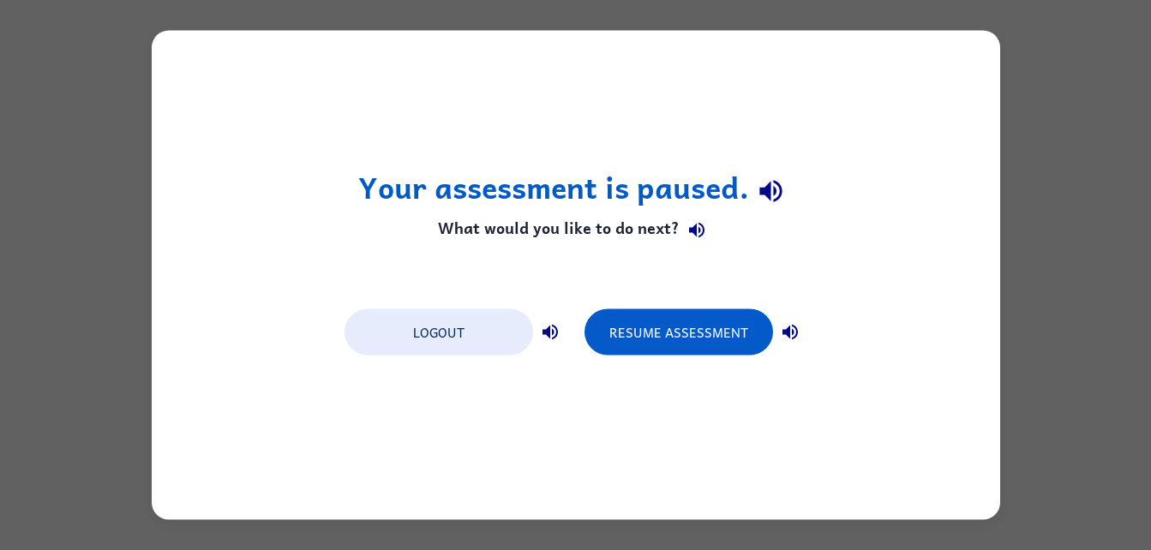
scroll to position [0, 0]
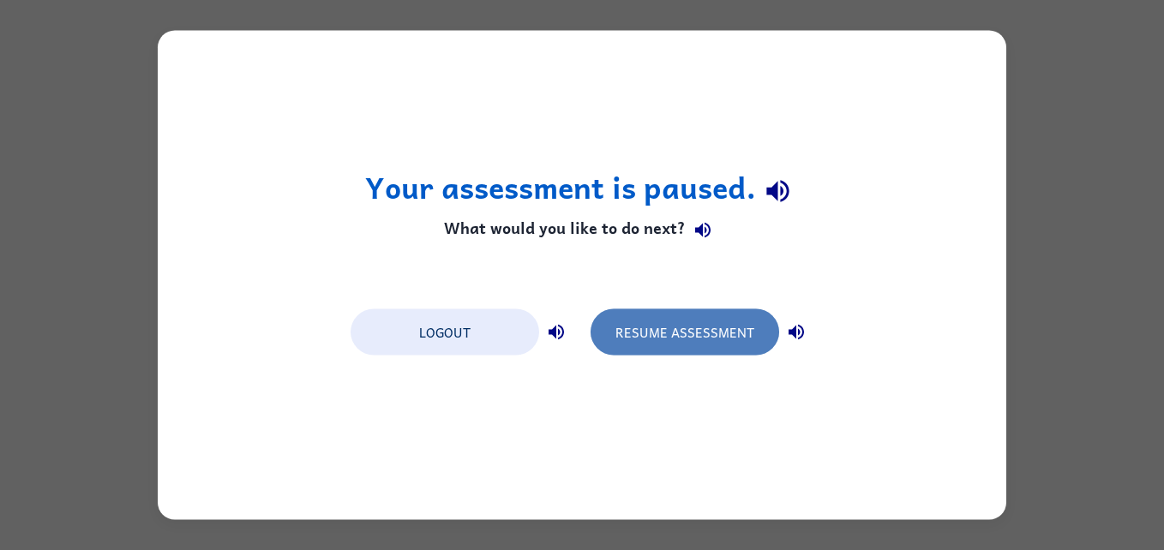
click at [647, 342] on button "Resume Assessment" at bounding box center [684, 332] width 189 height 46
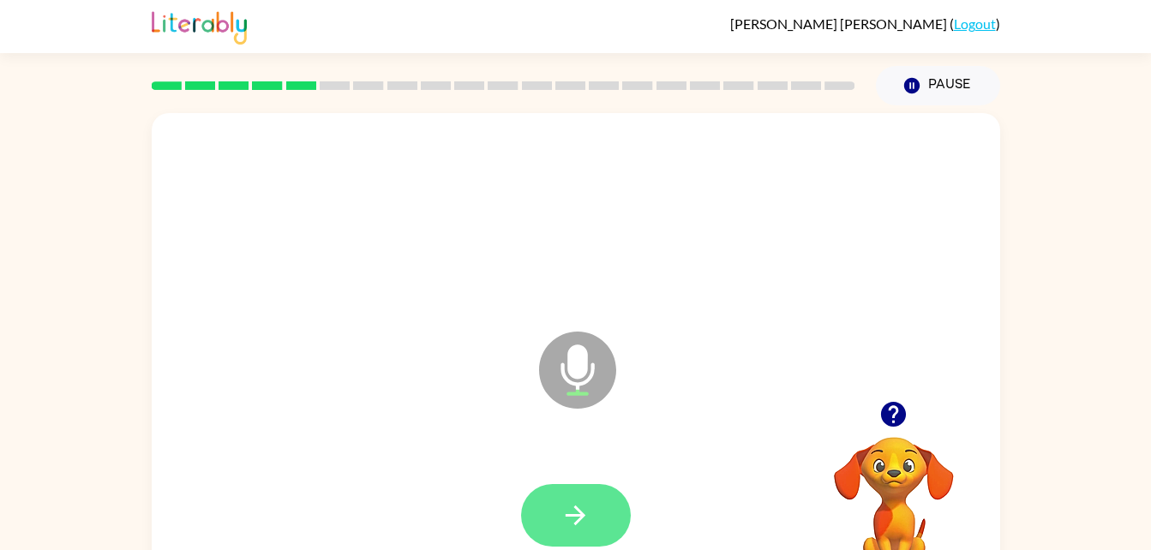
click at [584, 517] on icon "button" at bounding box center [576, 516] width 20 height 20
click at [572, 524] on icon "button" at bounding box center [575, 515] width 30 height 30
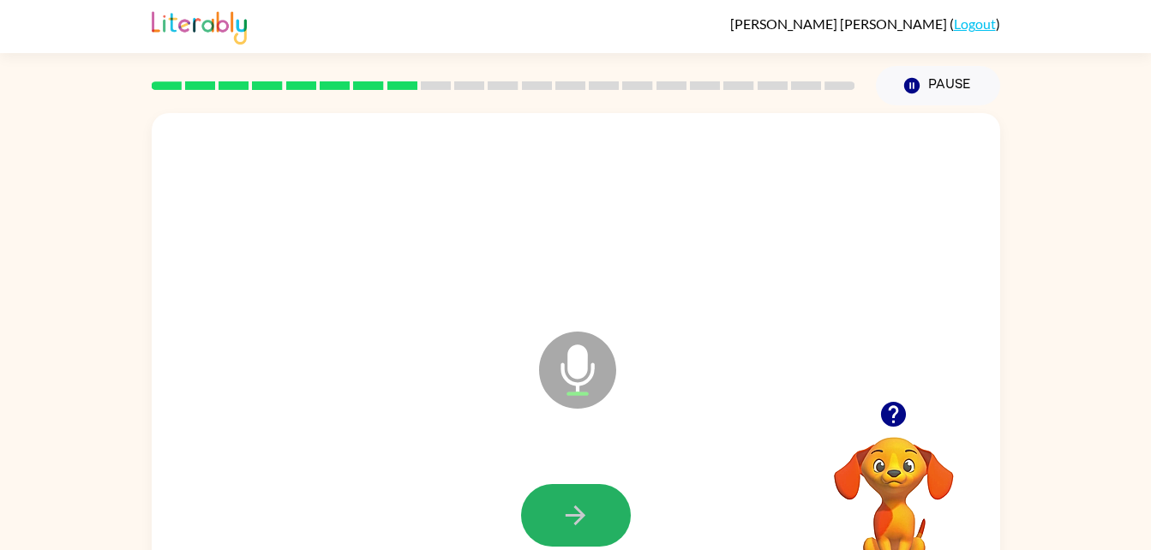
click at [573, 525] on icon "button" at bounding box center [575, 515] width 30 height 30
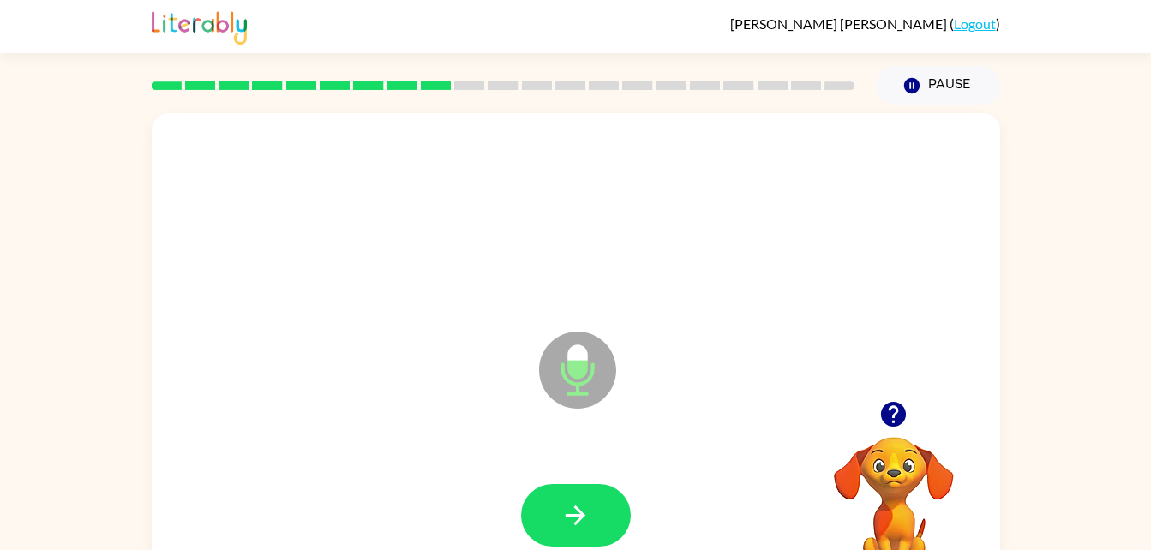
drag, startPoint x: 573, startPoint y: 525, endPoint x: 533, endPoint y: 489, distance: 54.0
click at [533, 489] on div at bounding box center [576, 515] width 110 height 63
click at [545, 512] on button "button" at bounding box center [576, 515] width 110 height 63
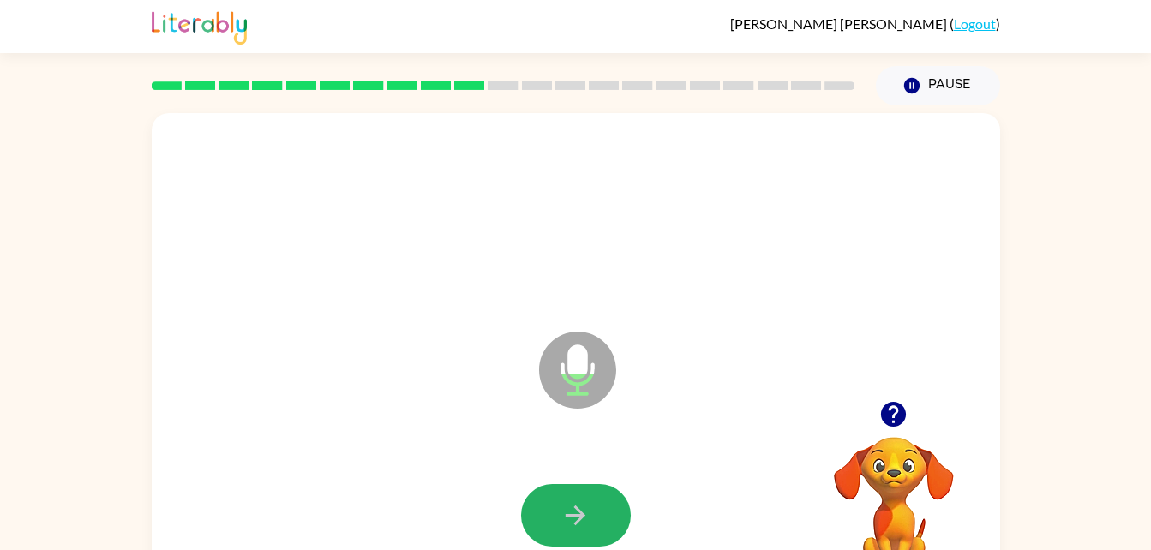
click at [545, 512] on button "button" at bounding box center [576, 515] width 110 height 63
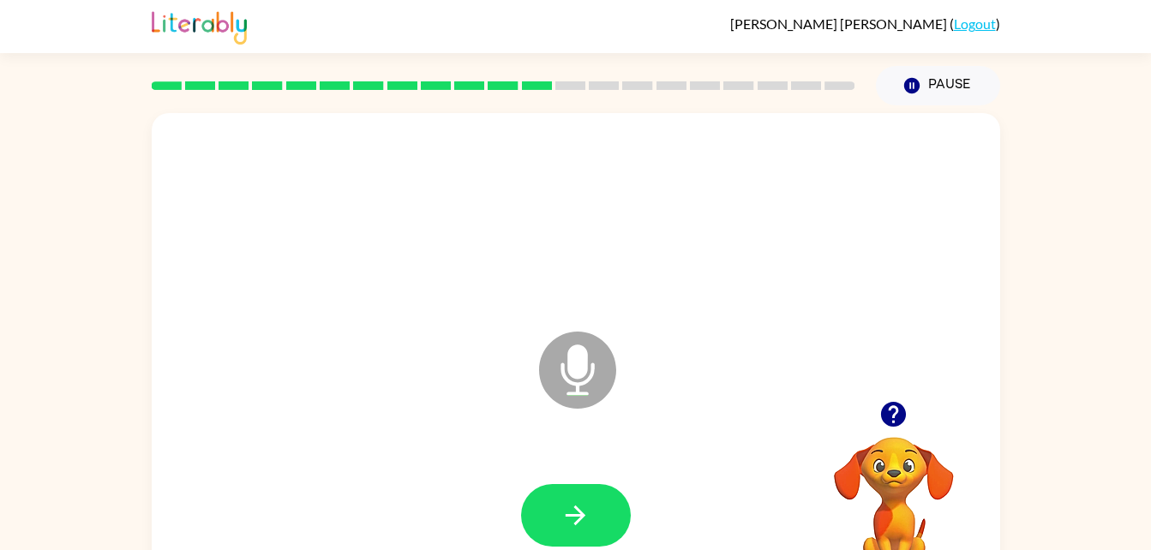
click at [545, 512] on button "button" at bounding box center [576, 515] width 110 height 63
click at [544, 512] on button "button" at bounding box center [576, 515] width 110 height 63
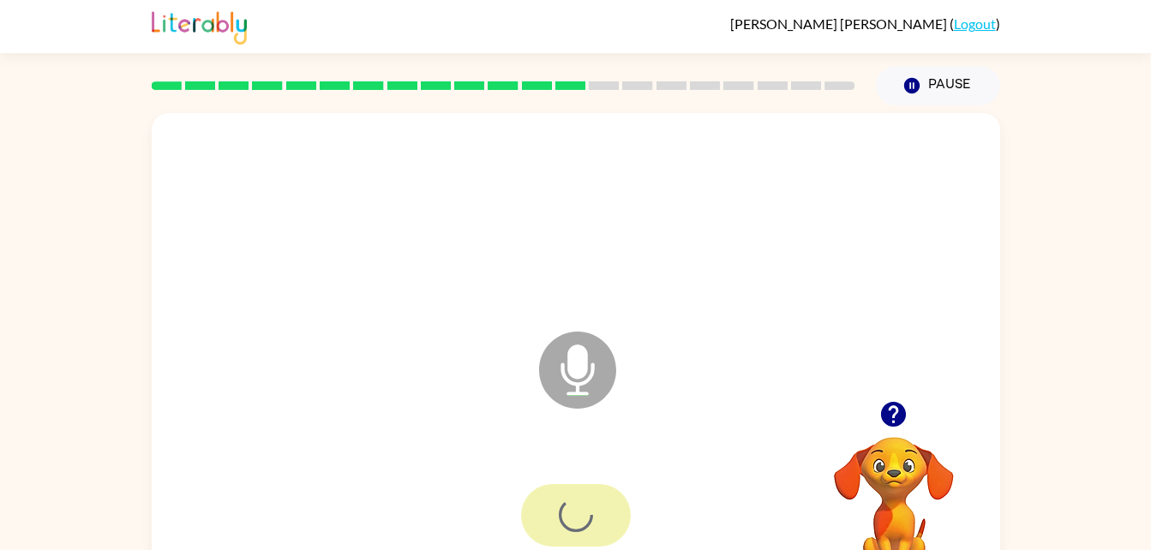
click at [544, 512] on div at bounding box center [576, 515] width 110 height 63
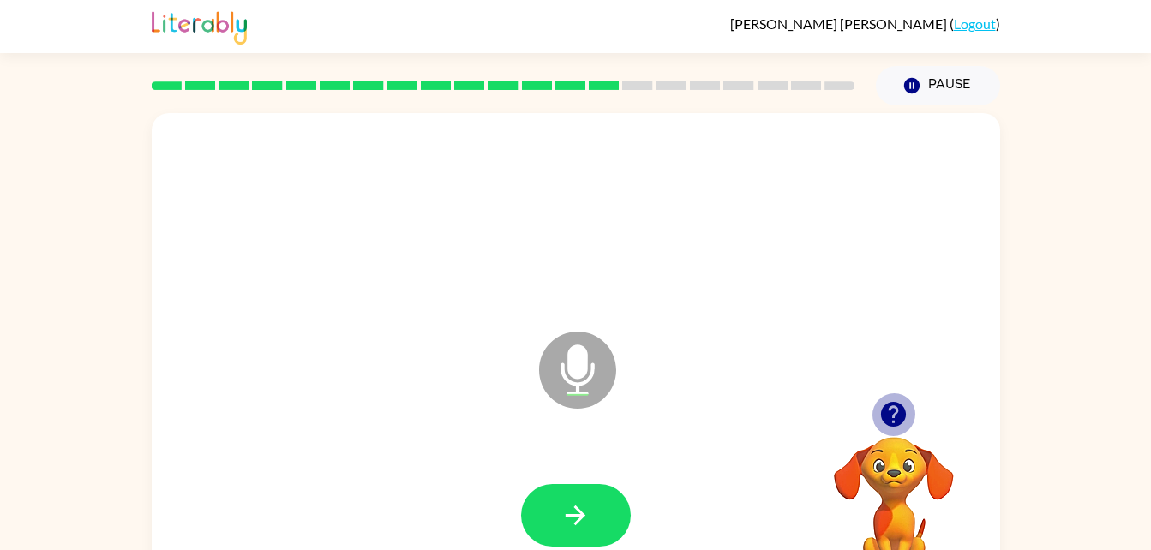
click at [892, 407] on icon "button" at bounding box center [893, 414] width 30 height 30
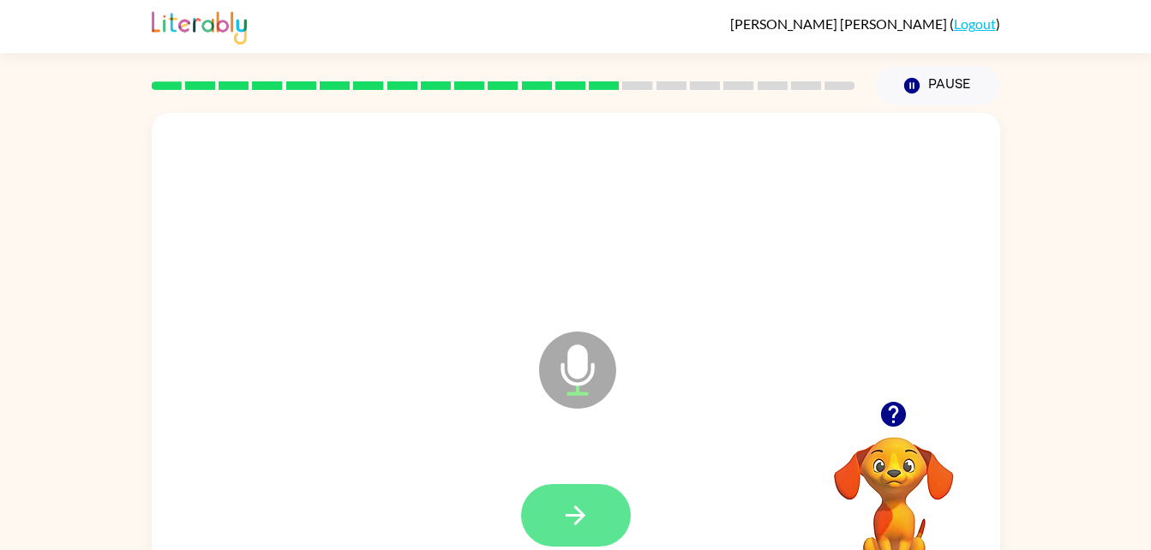
click at [575, 512] on icon "button" at bounding box center [575, 515] width 30 height 30
drag, startPoint x: 575, startPoint y: 512, endPoint x: 435, endPoint y: 352, distance: 211.9
click at [643, 549] on html "Charles Morrison ( Logout ) Pause Pause Microphone The Microphone is here when …" at bounding box center [575, 301] width 1151 height 602
click at [542, 512] on button "button" at bounding box center [576, 515] width 110 height 63
click at [894, 416] on icon "button" at bounding box center [893, 414] width 30 height 30
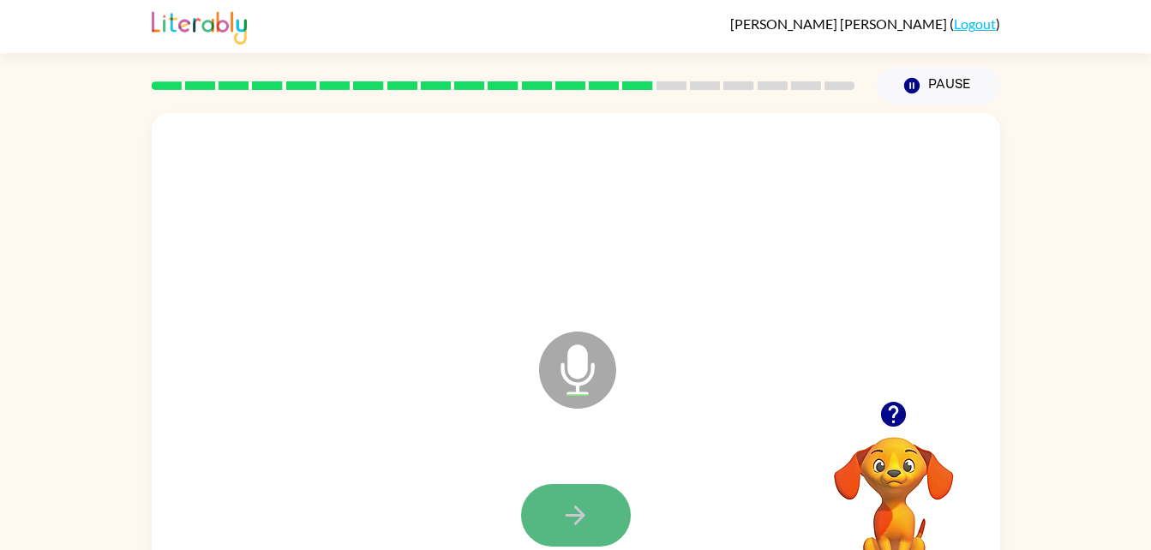
click at [534, 518] on button "button" at bounding box center [576, 515] width 110 height 63
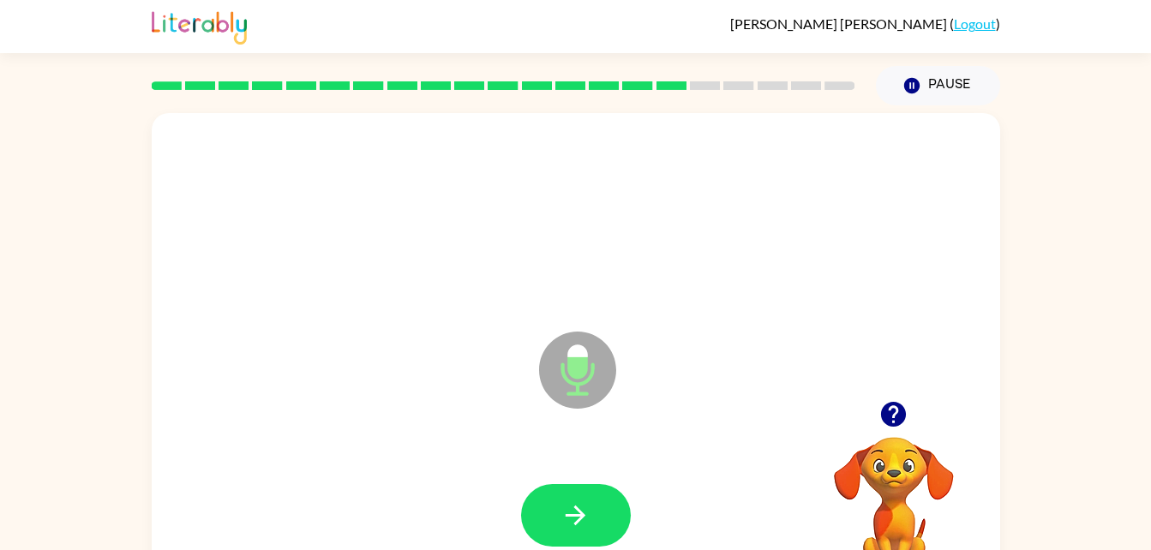
click at [534, 518] on button "button" at bounding box center [576, 515] width 110 height 63
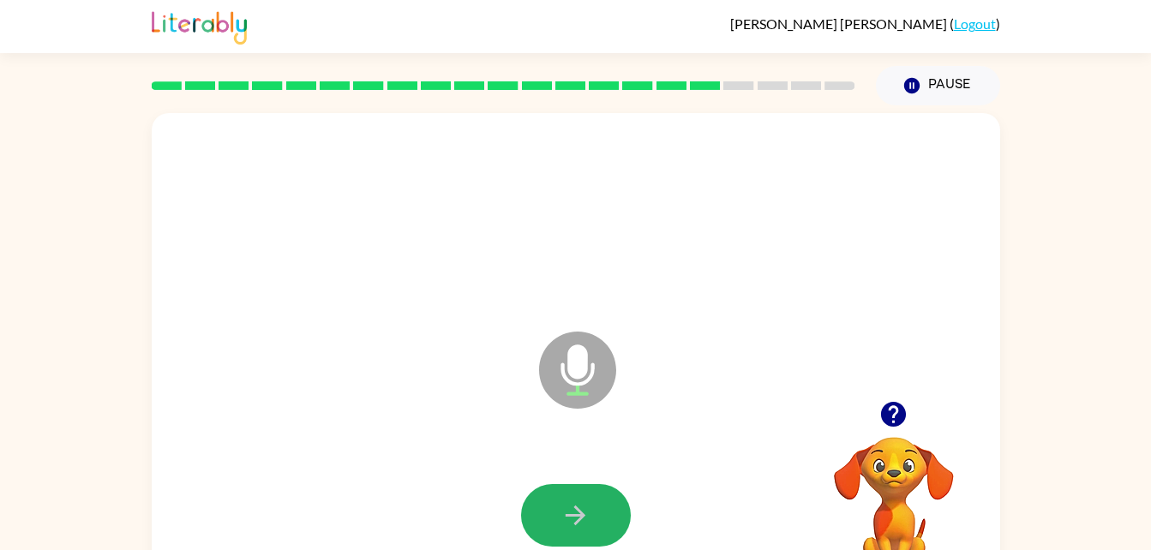
click at [534, 518] on button "button" at bounding box center [576, 515] width 110 height 63
click at [534, 518] on div at bounding box center [576, 516] width 814 height 141
click at [534, 518] on button "button" at bounding box center [576, 515] width 110 height 63
click at [549, 517] on button "button" at bounding box center [576, 515] width 110 height 63
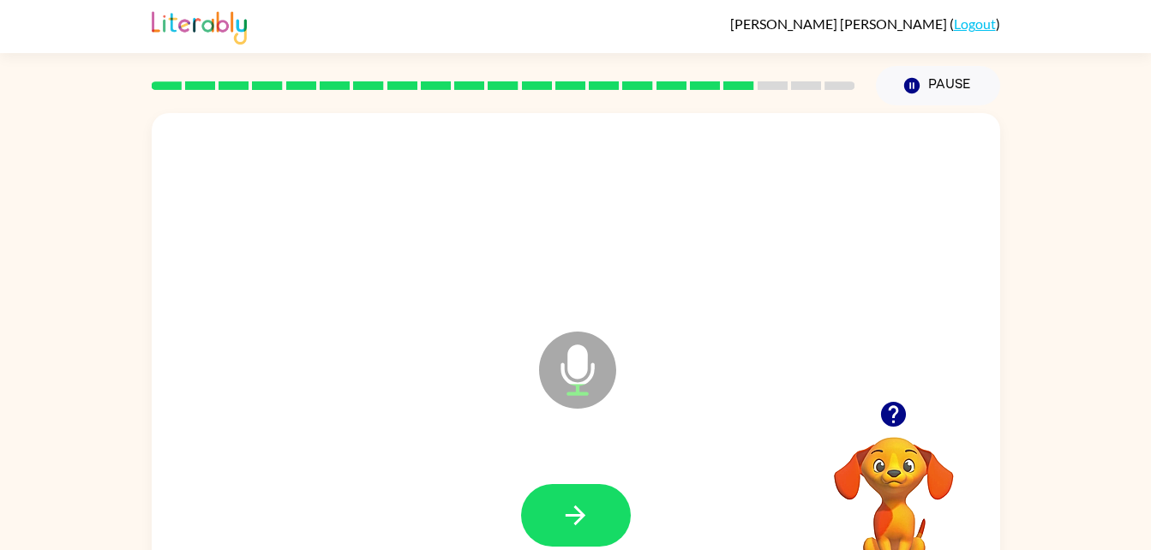
click at [885, 416] on icon "button" at bounding box center [893, 414] width 25 height 25
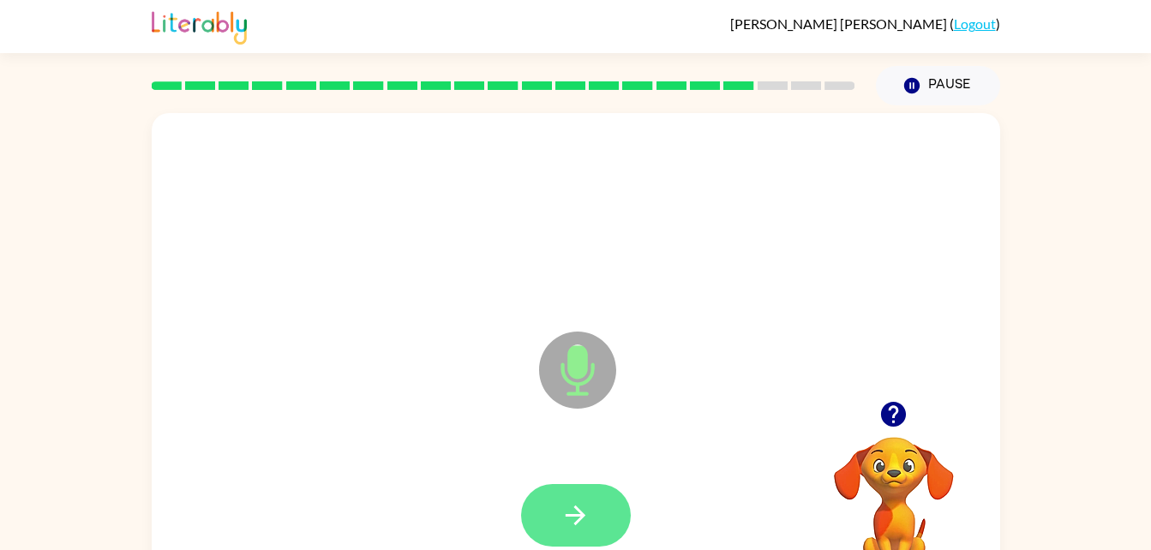
click at [580, 514] on icon "button" at bounding box center [576, 516] width 20 height 20
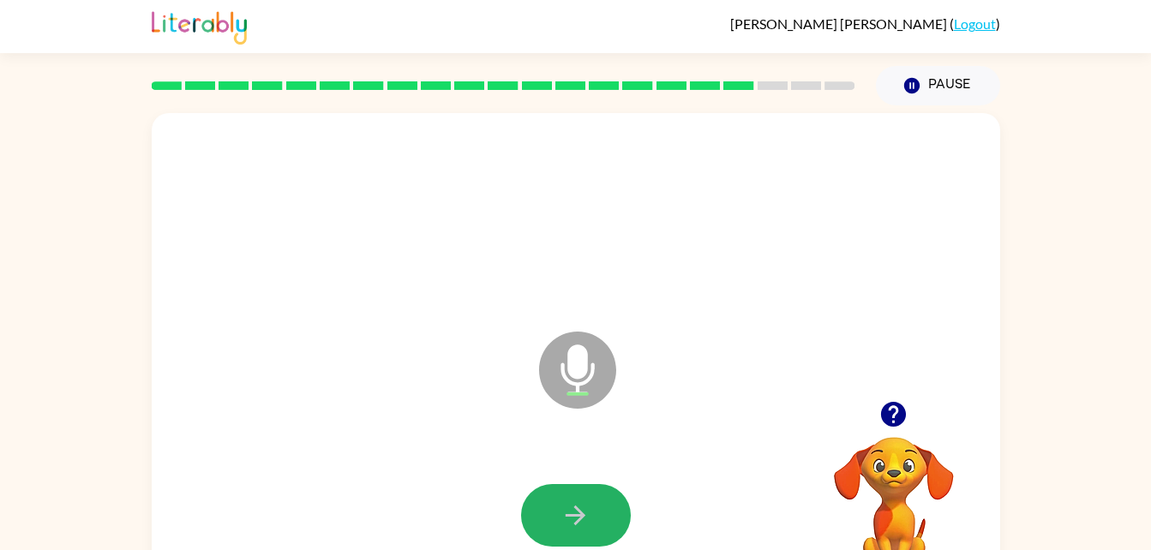
click at [580, 514] on icon "button" at bounding box center [576, 516] width 20 height 20
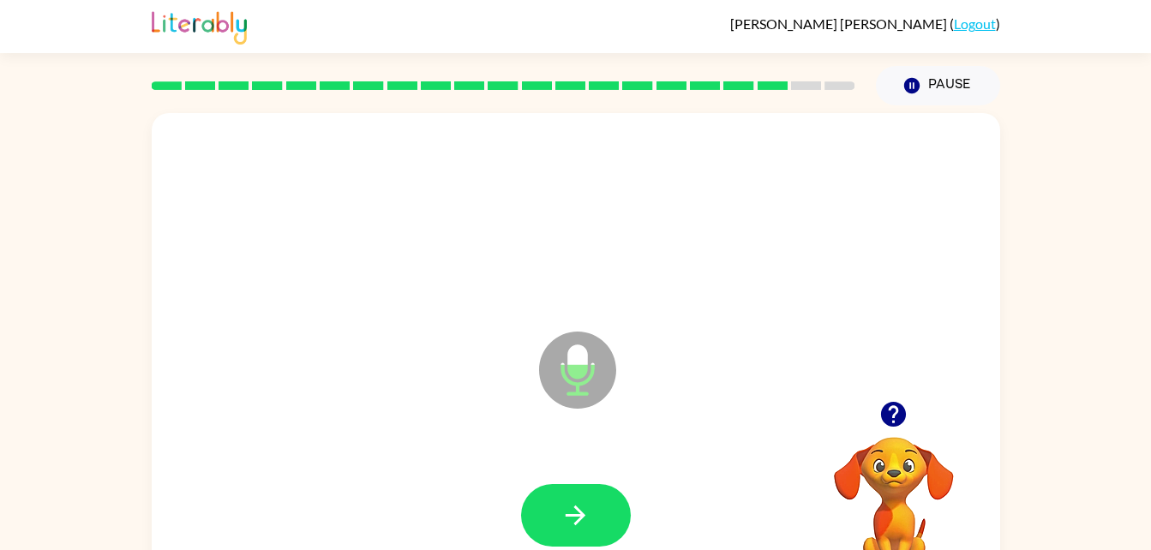
click at [914, 416] on button "button" at bounding box center [894, 415] width 44 height 44
click at [913, 417] on video "Your browser must support playing .mp4 files to use Literably. Please try using…" at bounding box center [893, 495] width 171 height 171
click at [580, 514] on icon "button" at bounding box center [576, 516] width 20 height 20
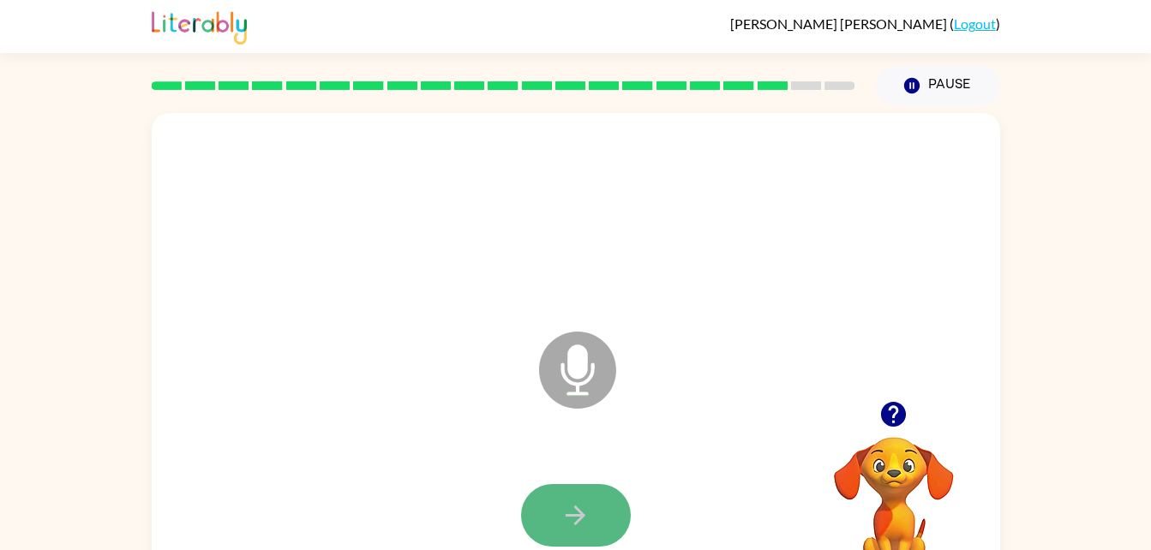
click at [589, 524] on icon "button" at bounding box center [575, 515] width 30 height 30
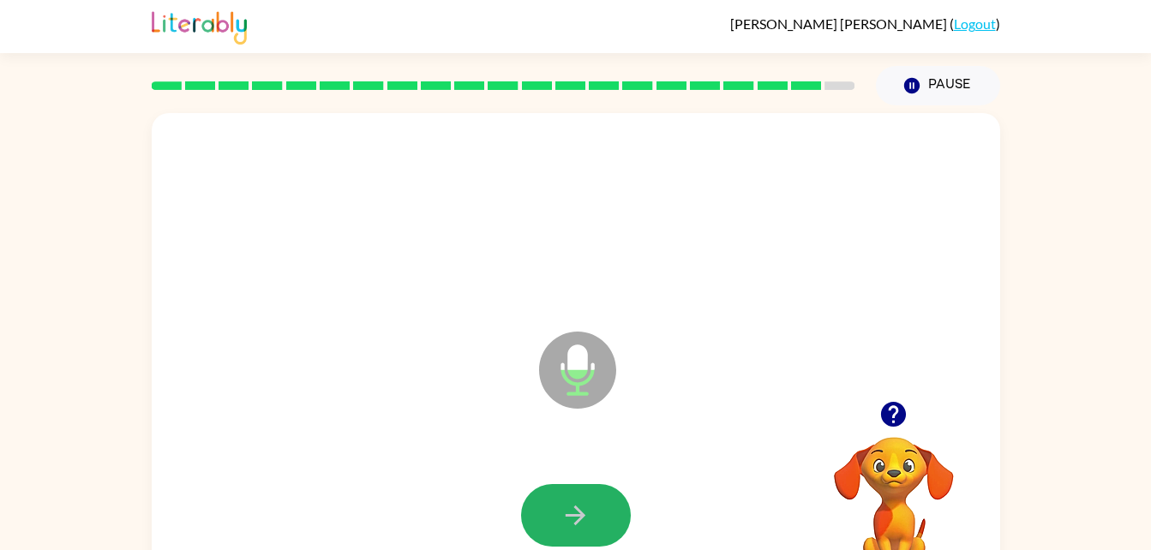
click at [589, 524] on icon "button" at bounding box center [575, 515] width 30 height 30
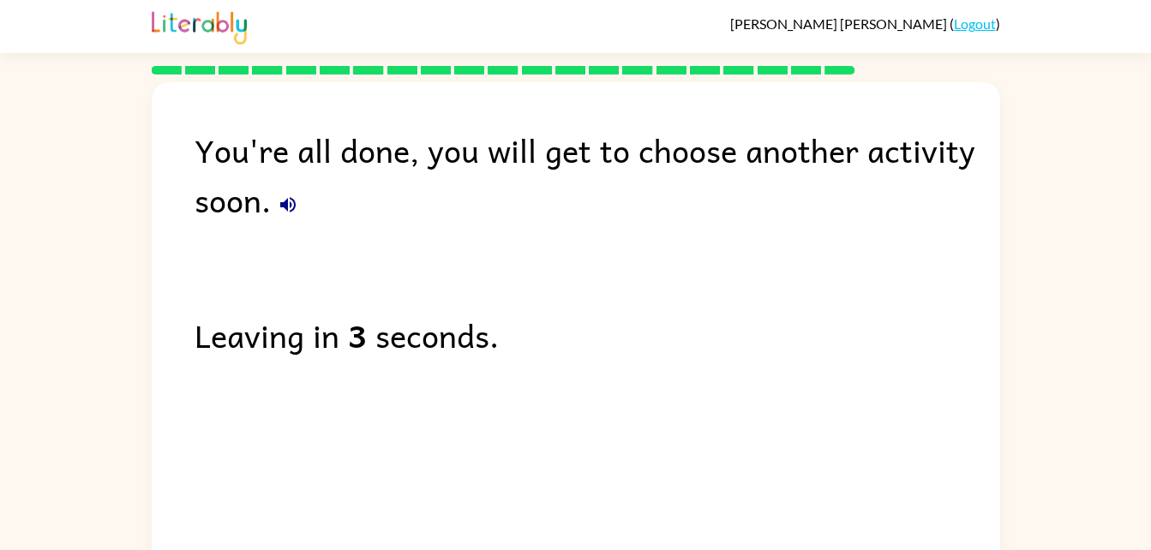
click at [278, 207] on icon "button" at bounding box center [288, 205] width 21 height 21
